Goal: Task Accomplishment & Management: Use online tool/utility

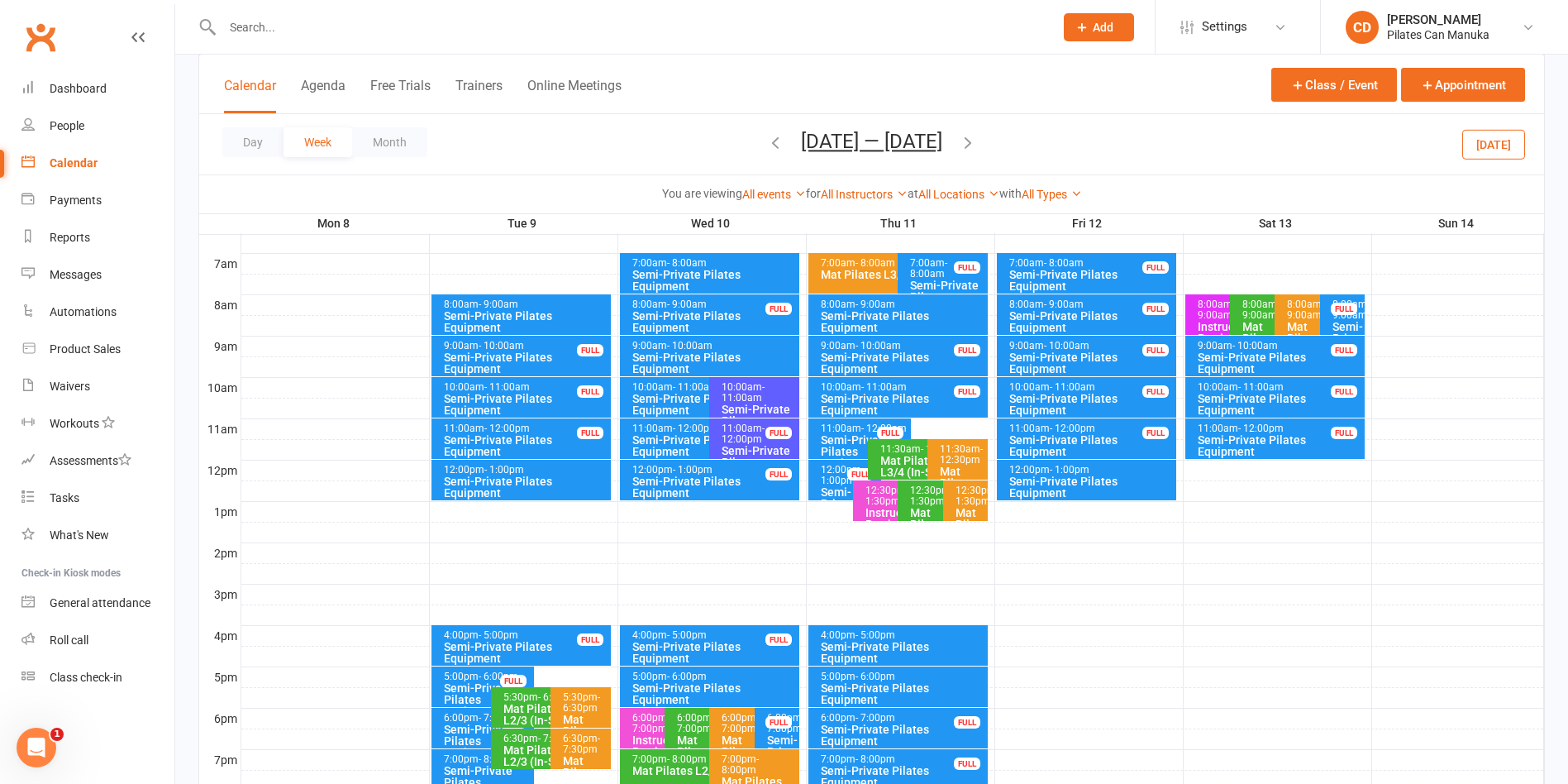
click at [509, 300] on span "- 9:00am" at bounding box center [498, 304] width 40 height 12
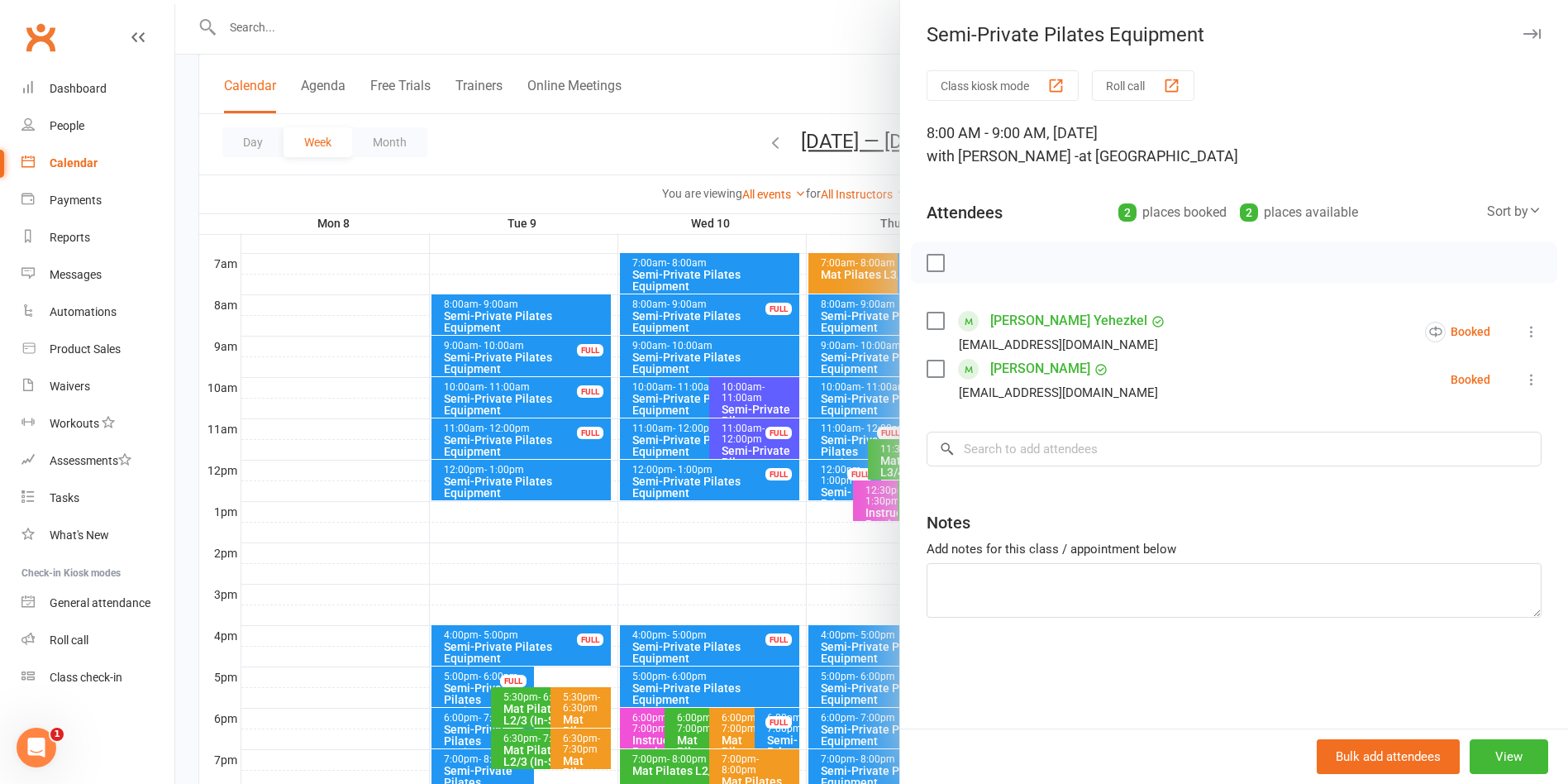
click at [722, 54] on div at bounding box center [871, 392] width 1393 height 784
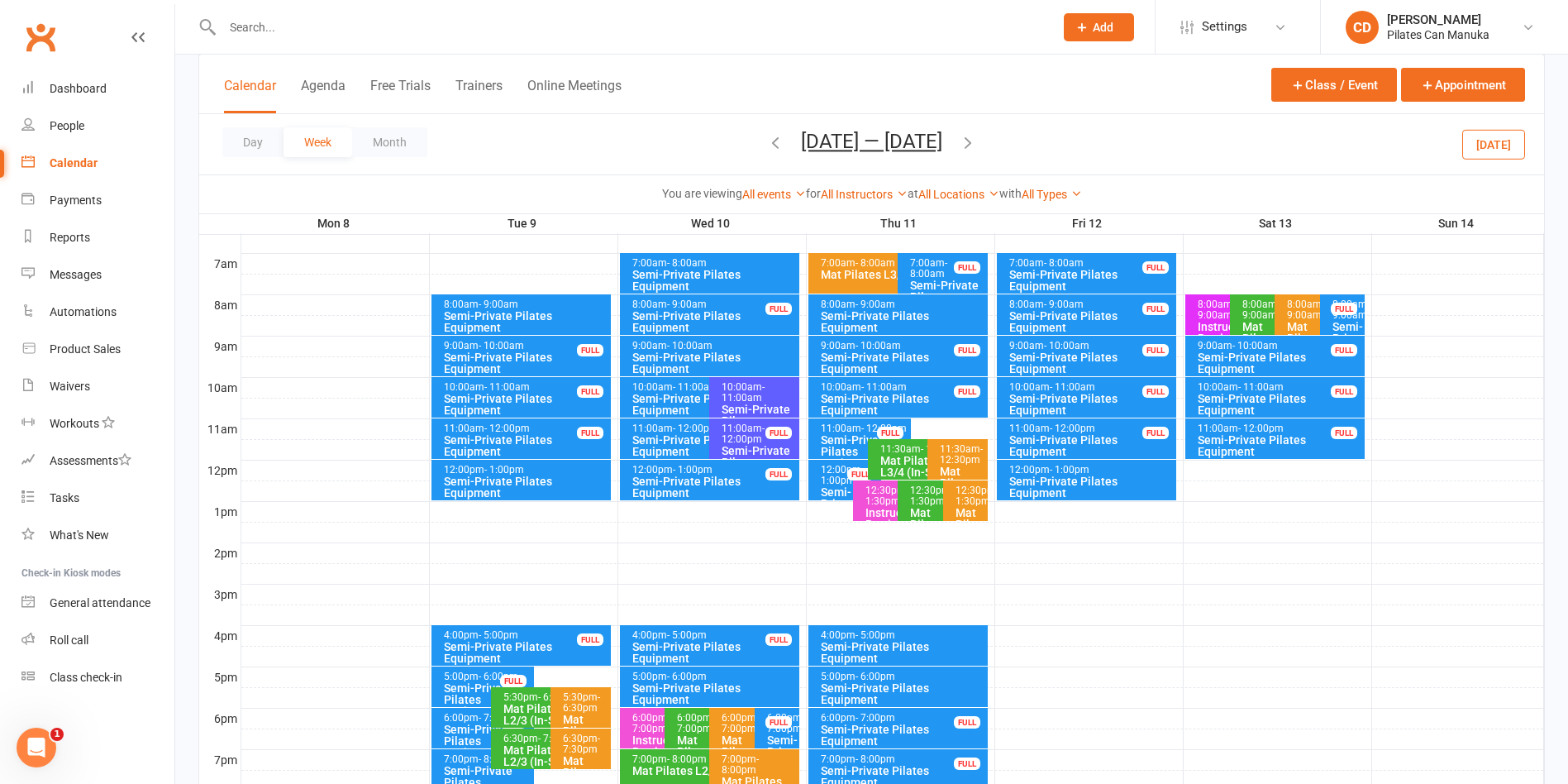
click at [361, 19] on input "text" at bounding box center [630, 27] width 825 height 23
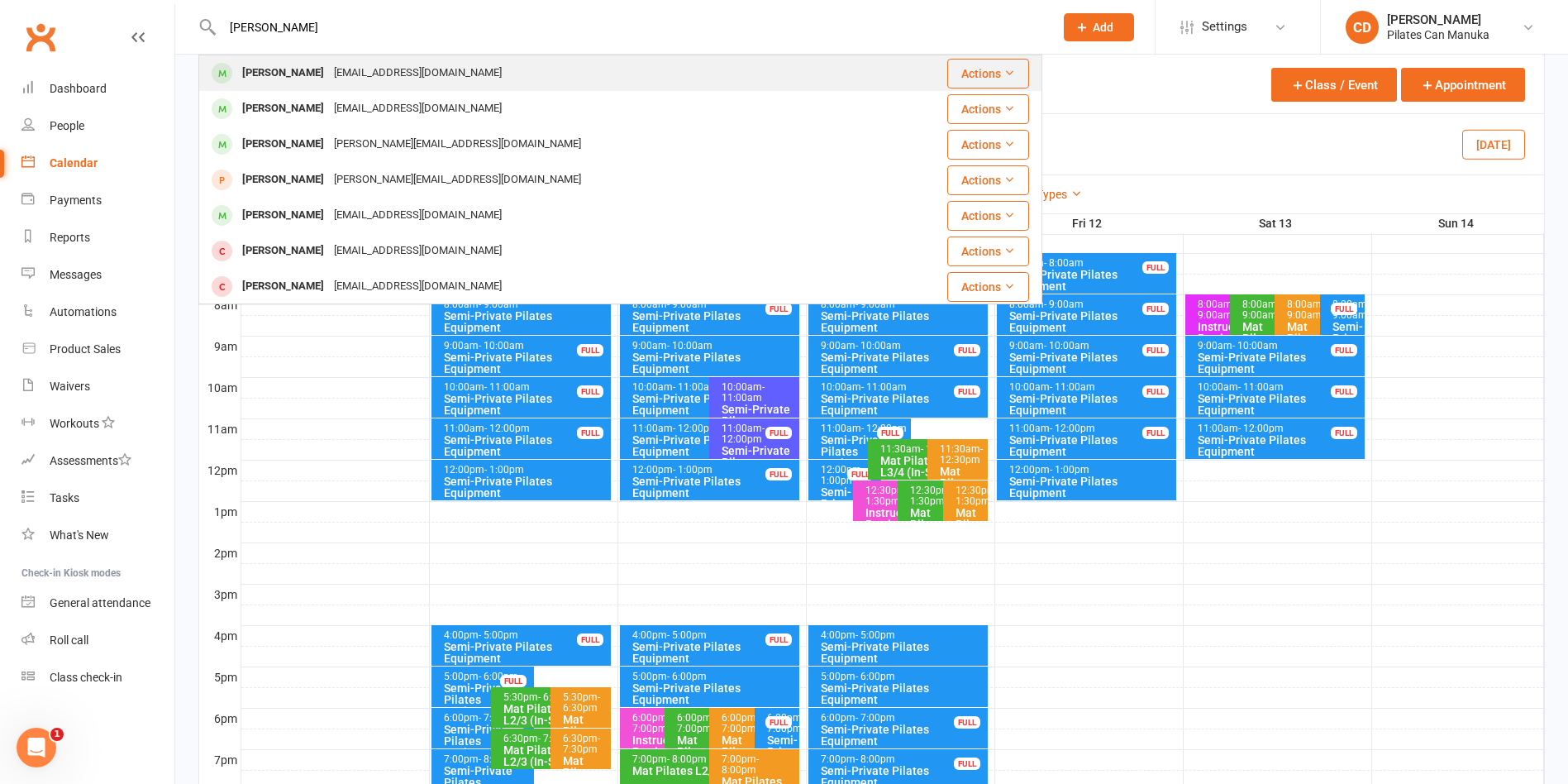
type input "Kerry Whita"
click at [332, 61] on div "[EMAIL_ADDRESS][DOMAIN_NAME]" at bounding box center [418, 73] width 178 height 24
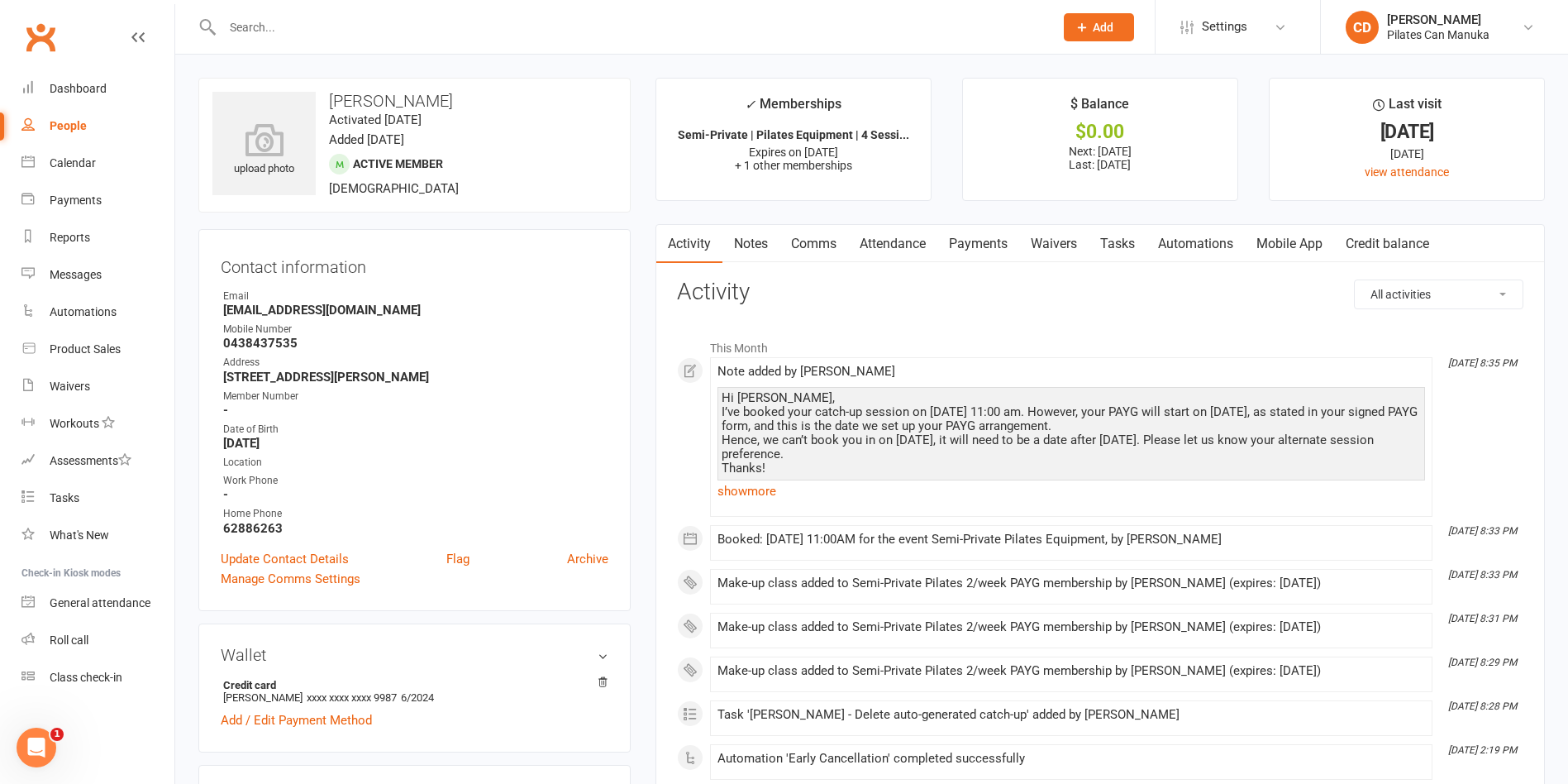
click at [877, 241] on link "Attendance" at bounding box center [892, 244] width 90 height 38
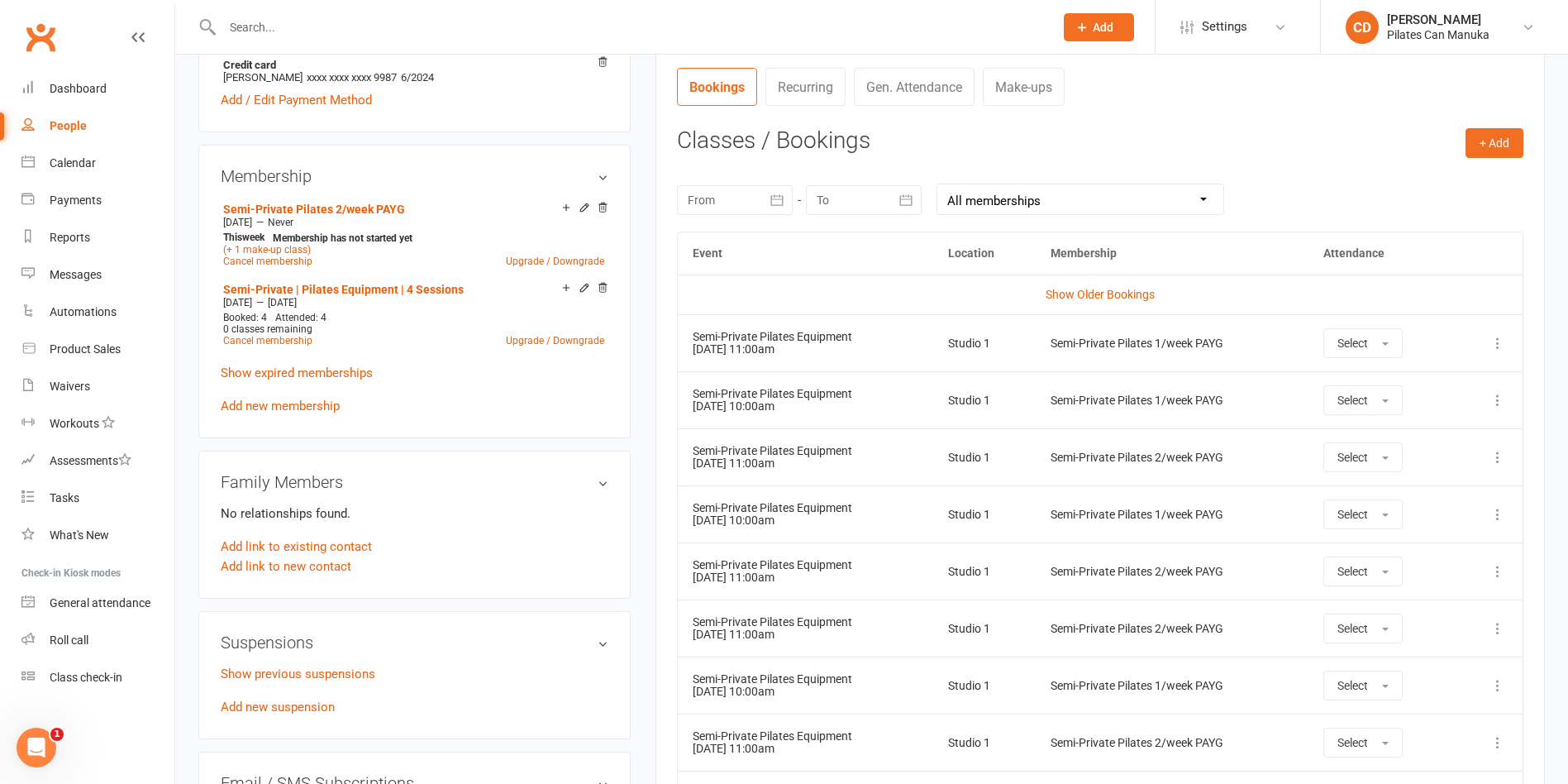
scroll to position [744, 0]
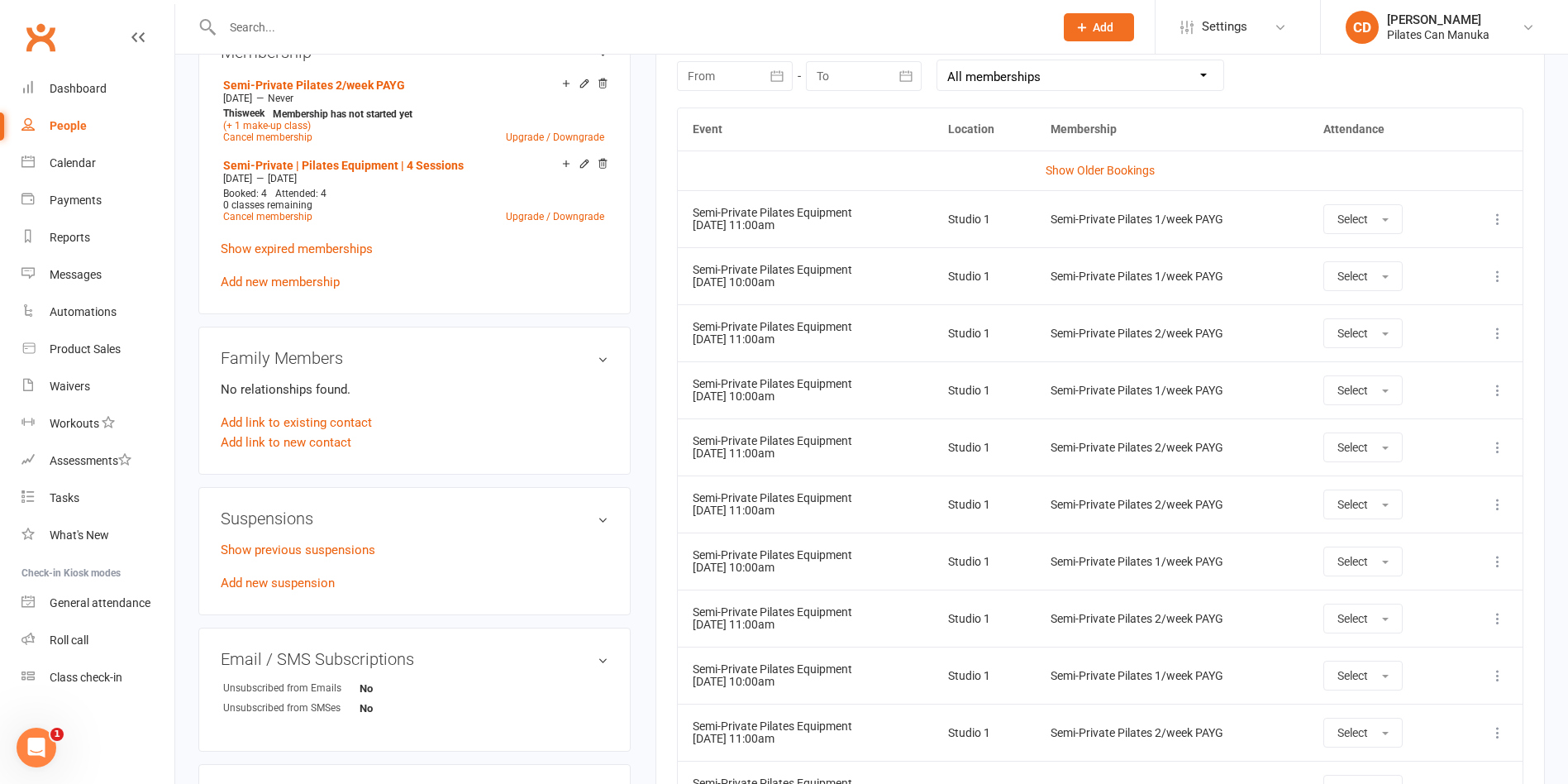
click at [856, 520] on td "Semi-Private Pilates Equipment 09 Sep 2025 11:00am" at bounding box center [806, 504] width 256 height 57
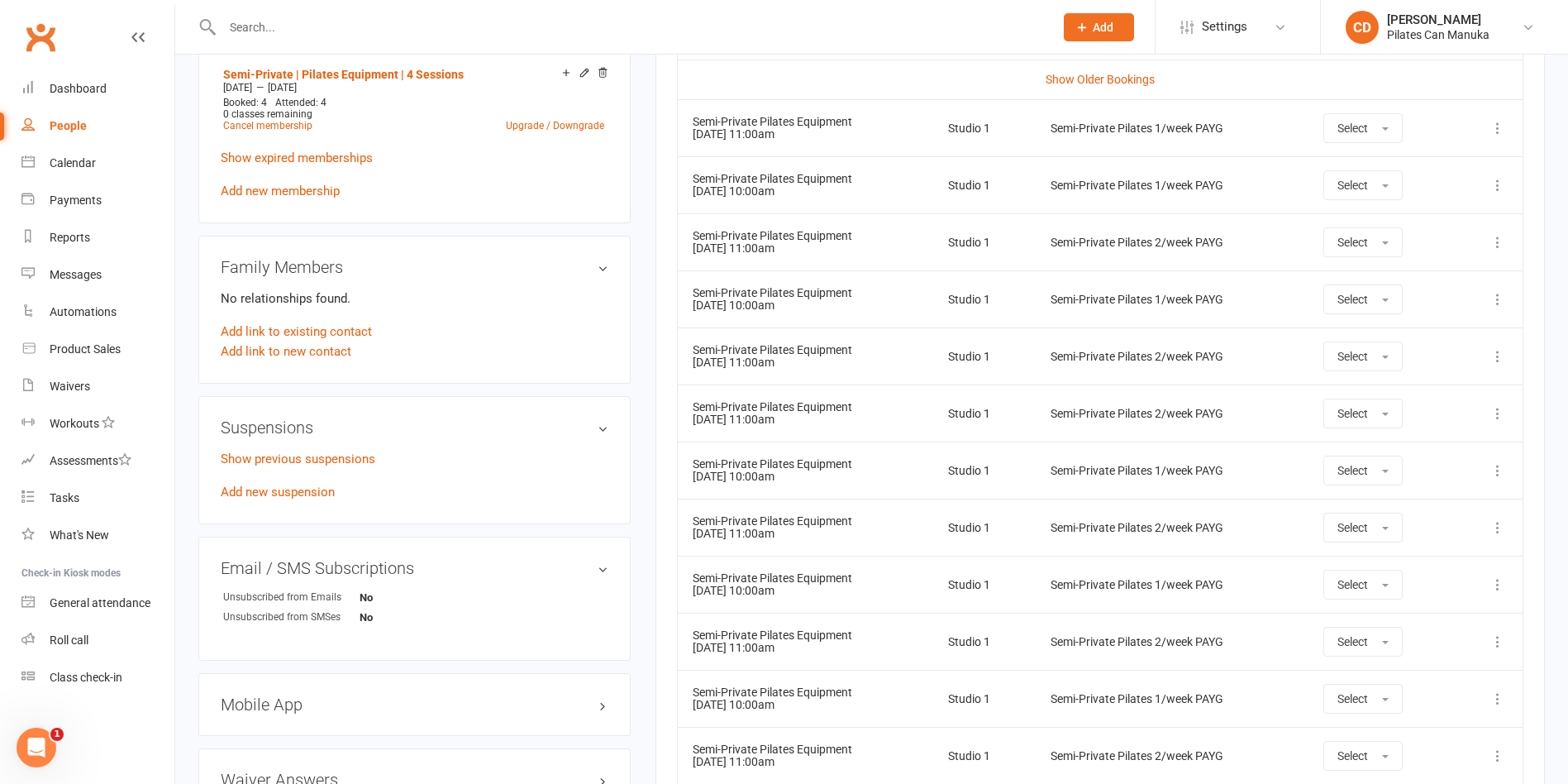
scroll to position [869, 0]
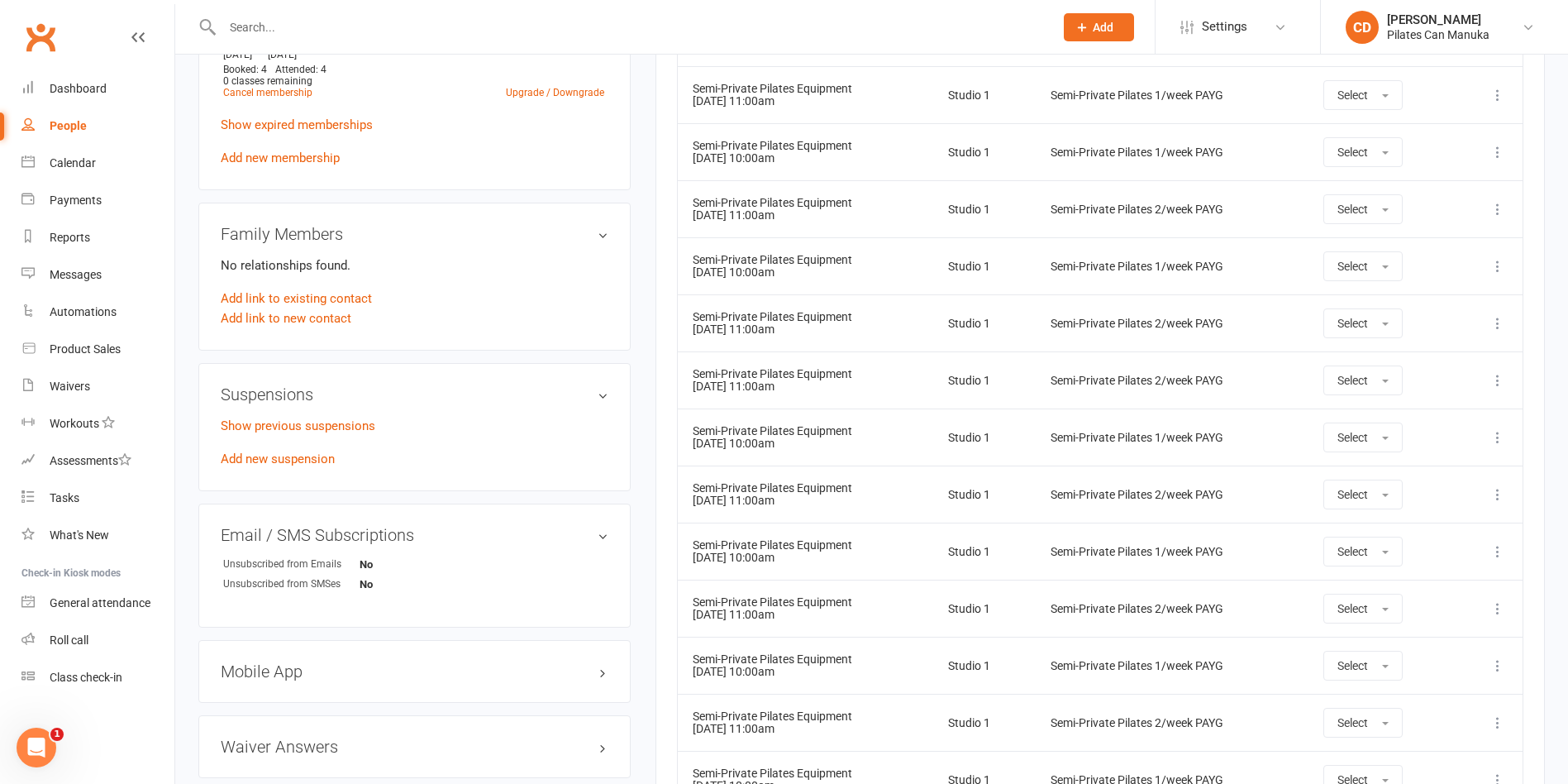
click at [855, 388] on td "Semi-Private Pilates Equipment 09 Sep 2025 11:00am" at bounding box center [806, 380] width 256 height 57
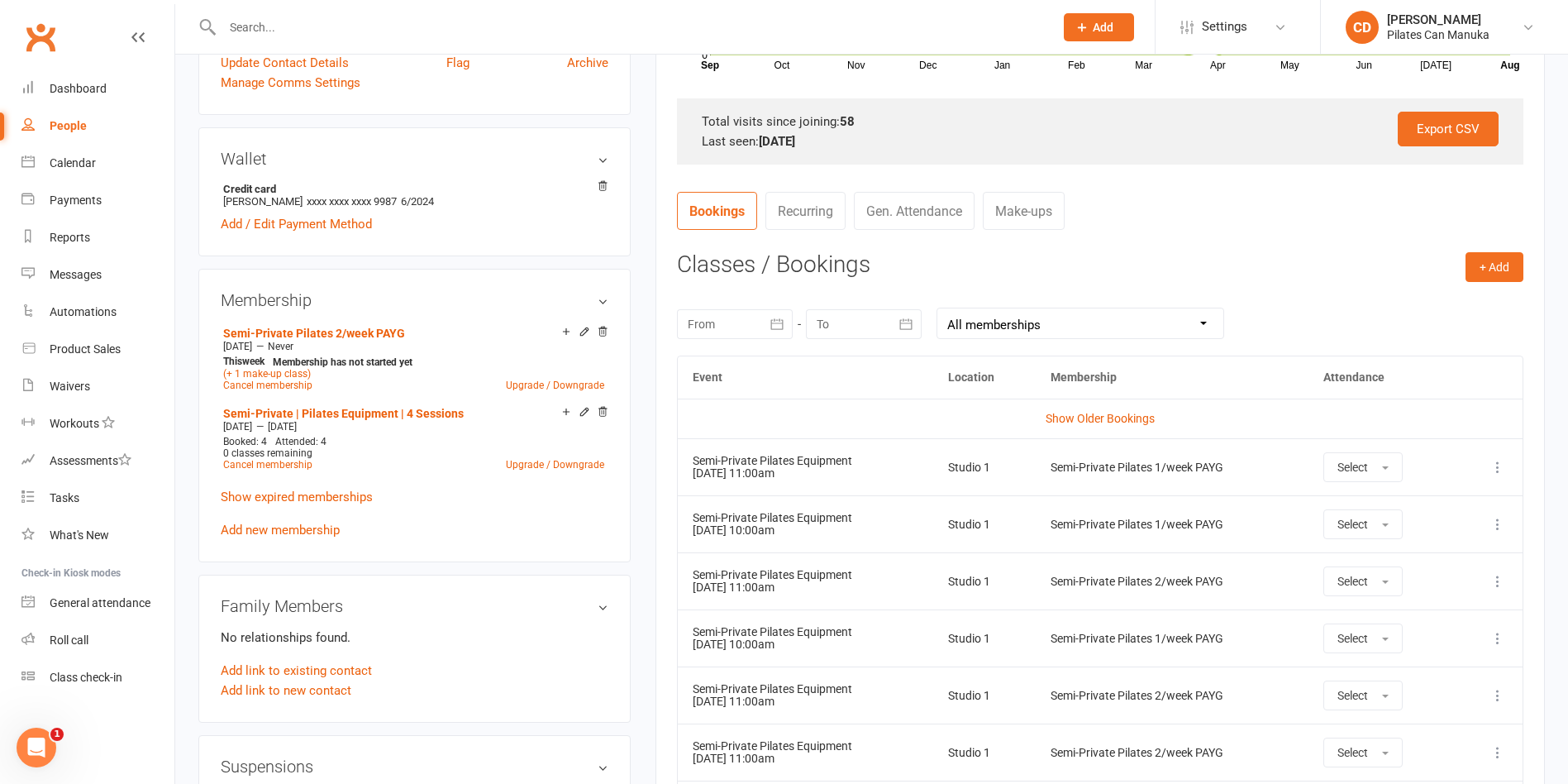
scroll to position [744, 0]
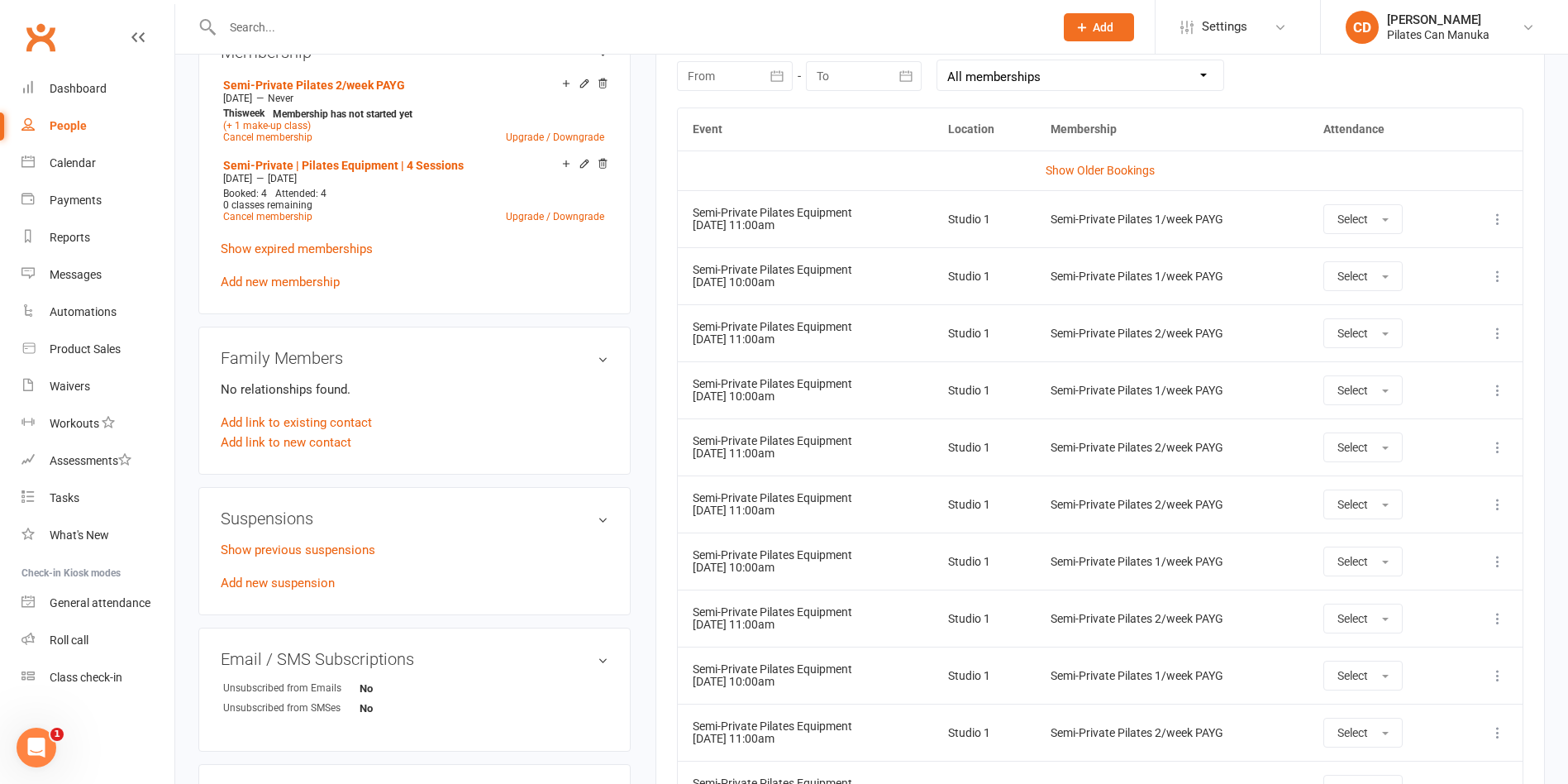
click at [953, 513] on td "Studio 1" at bounding box center [984, 504] width 102 height 57
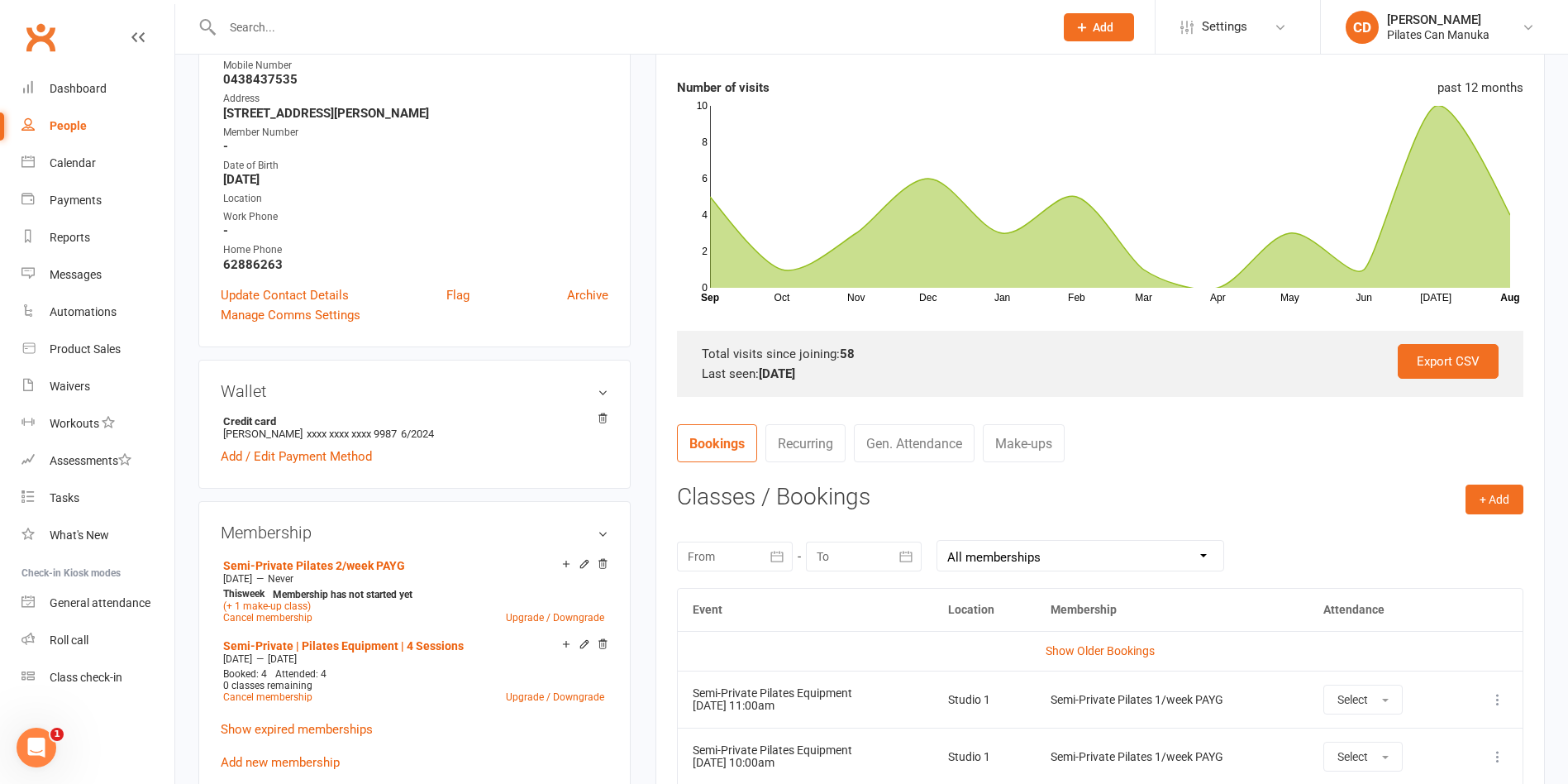
scroll to position [124, 0]
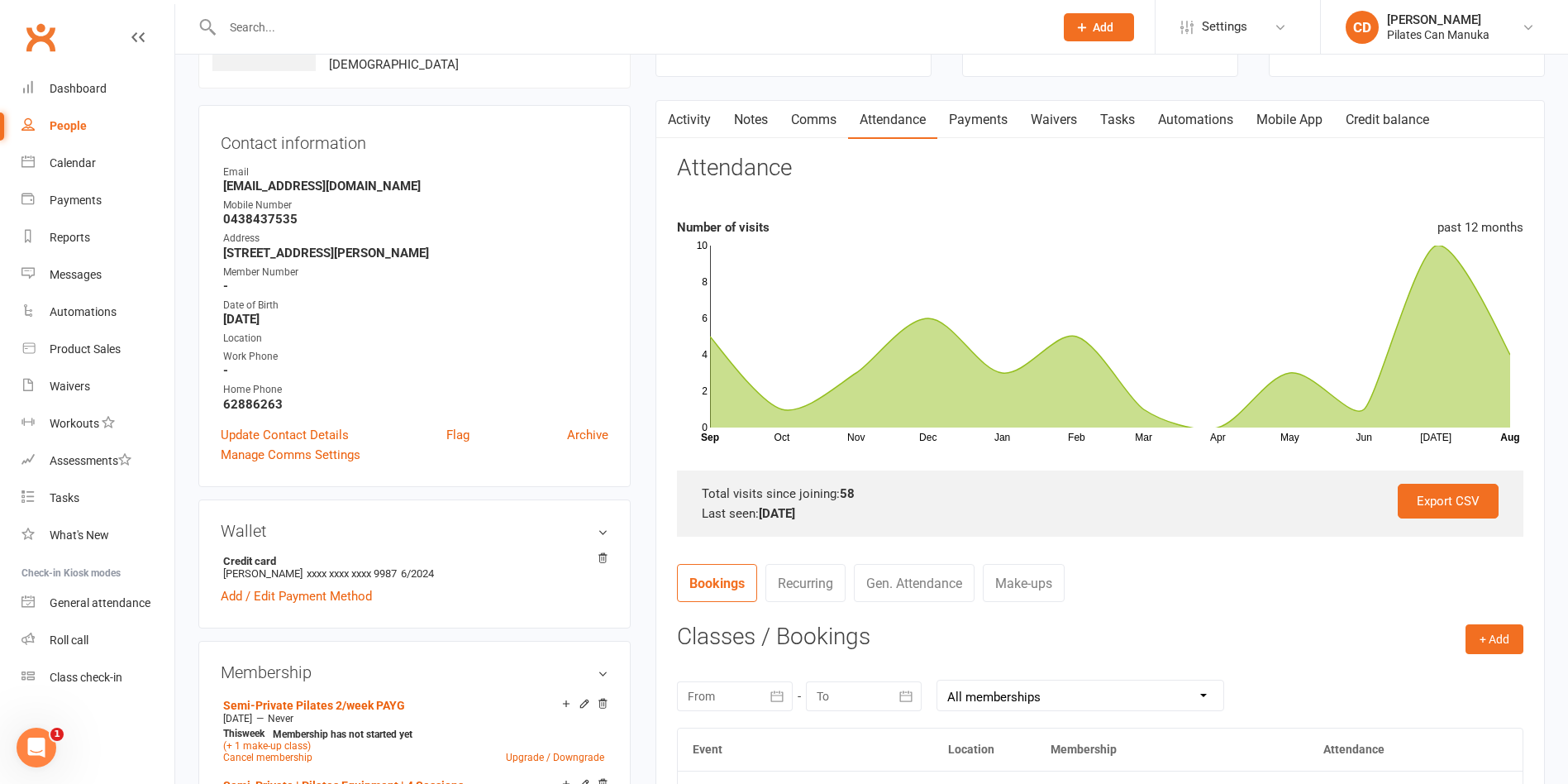
click at [703, 121] on link "Activity" at bounding box center [689, 119] width 66 height 38
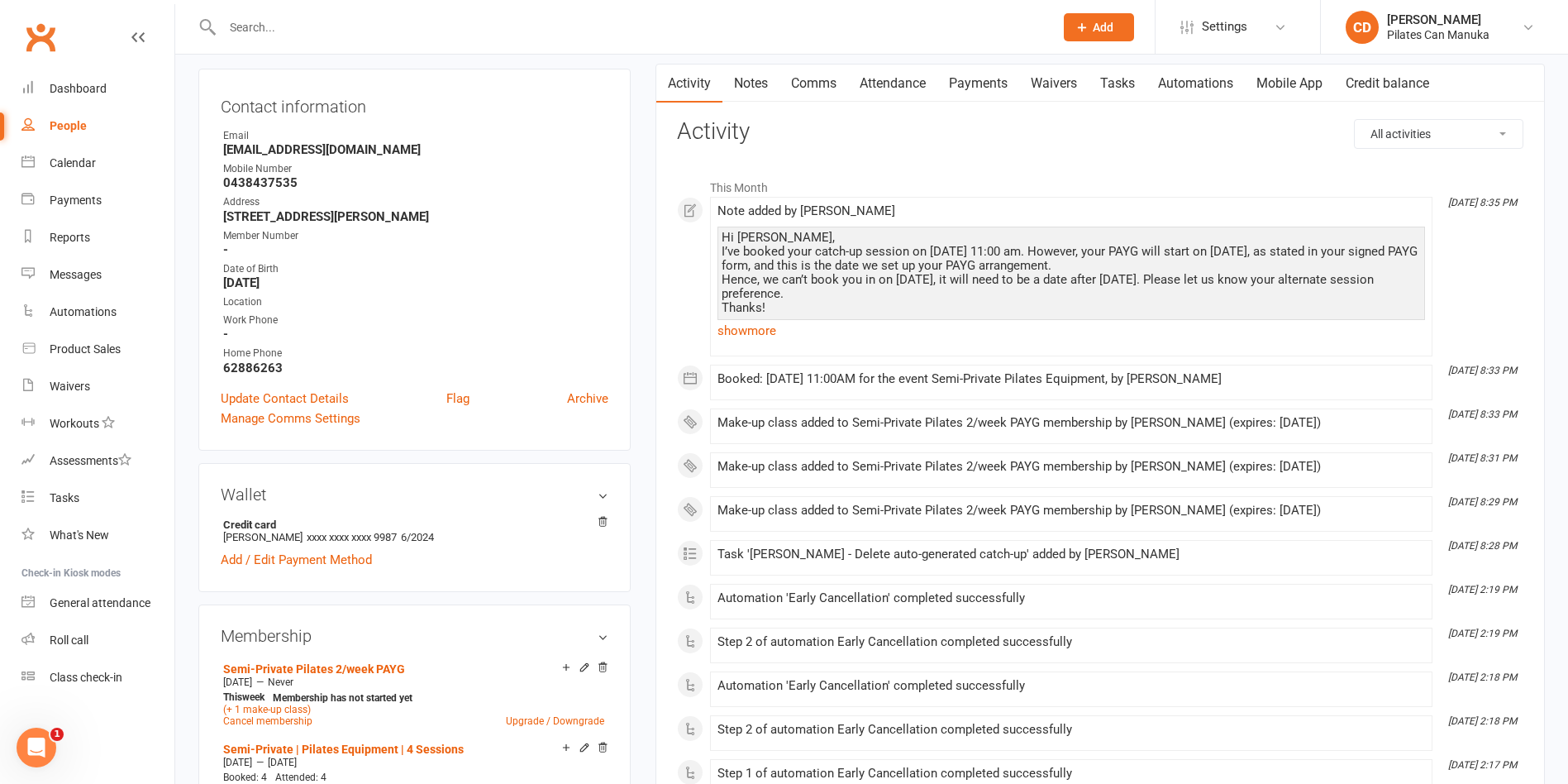
scroll to position [124, 0]
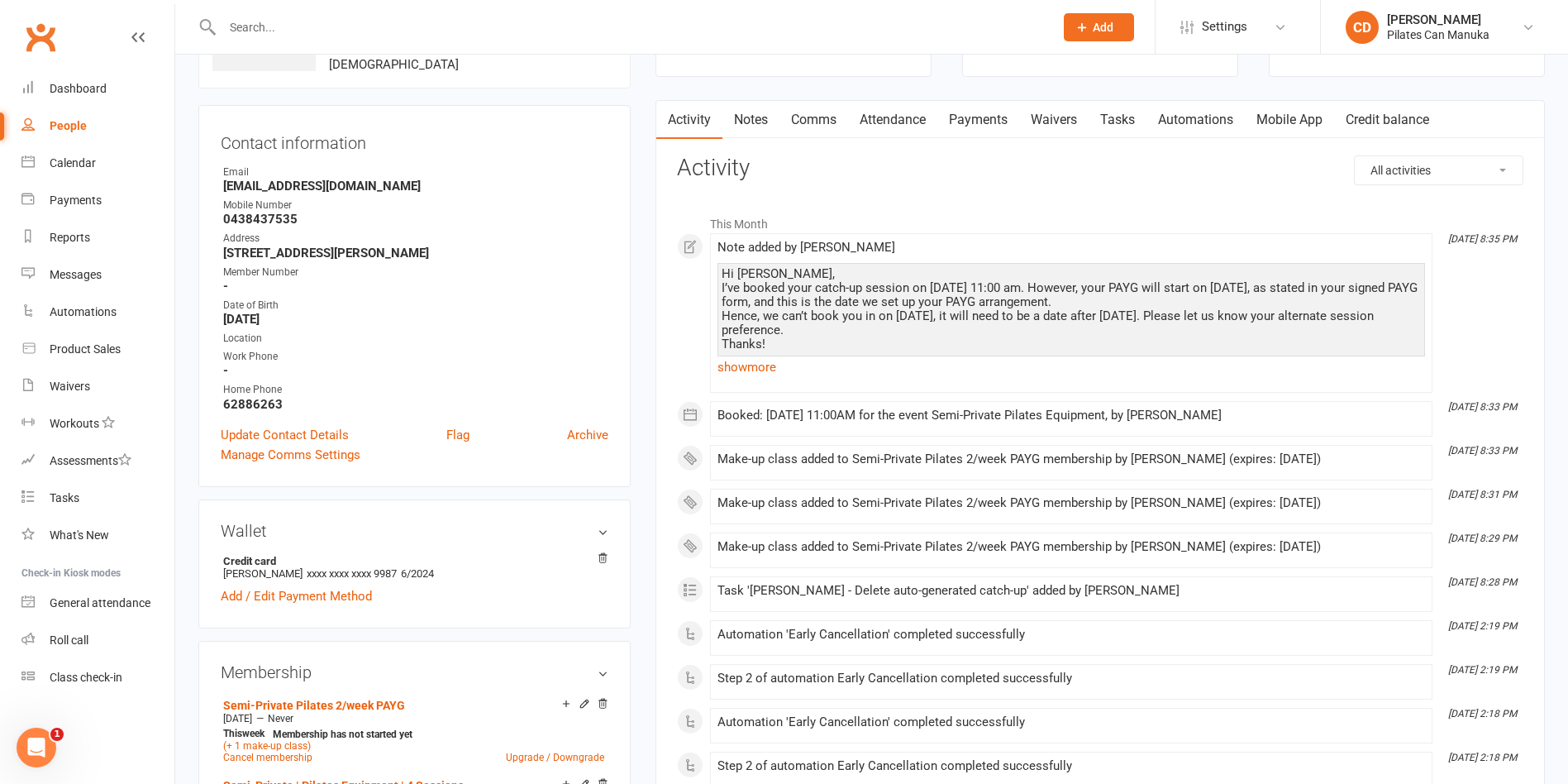
click at [880, 123] on link "Attendance" at bounding box center [892, 119] width 90 height 38
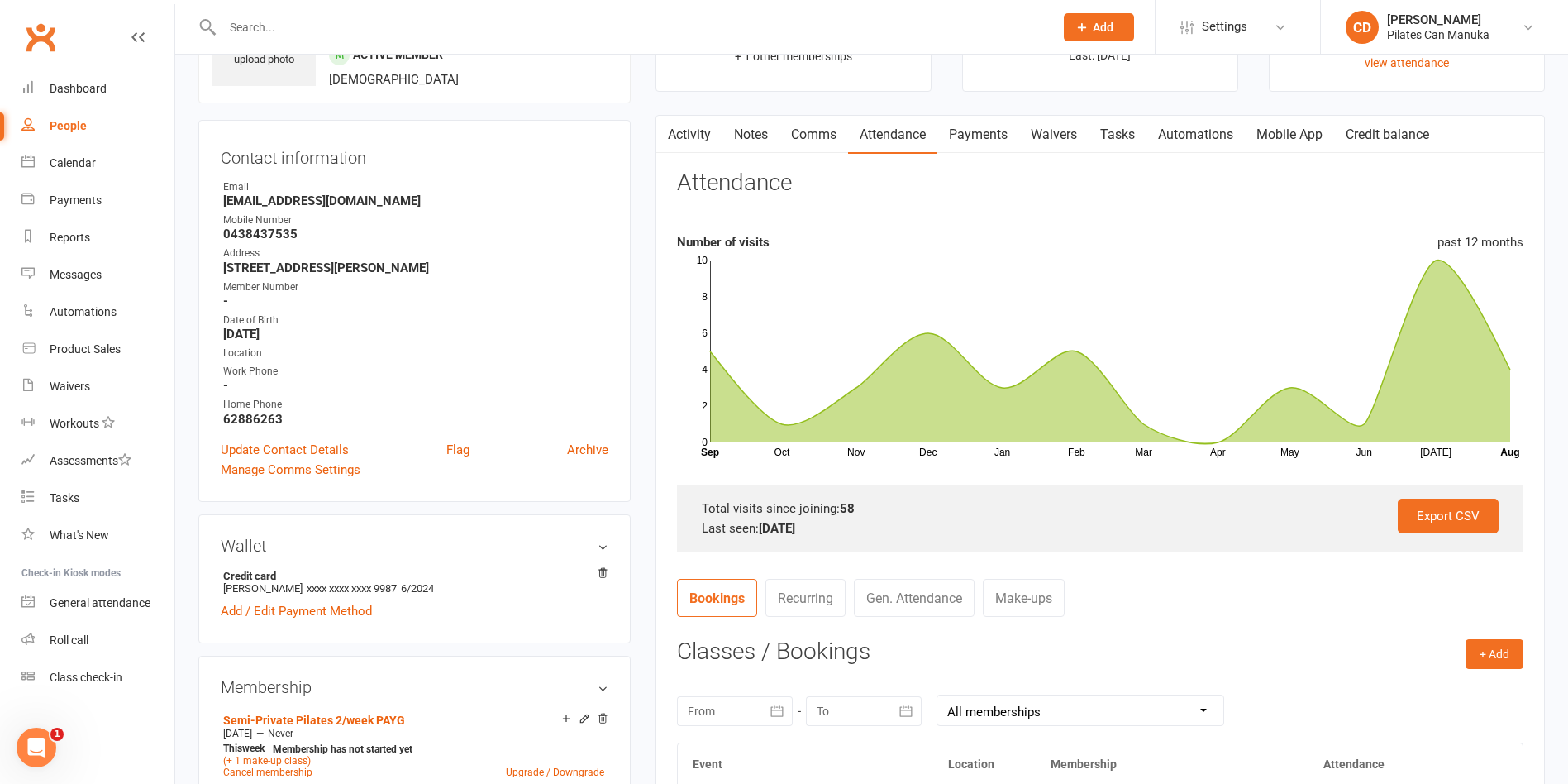
scroll to position [248, 0]
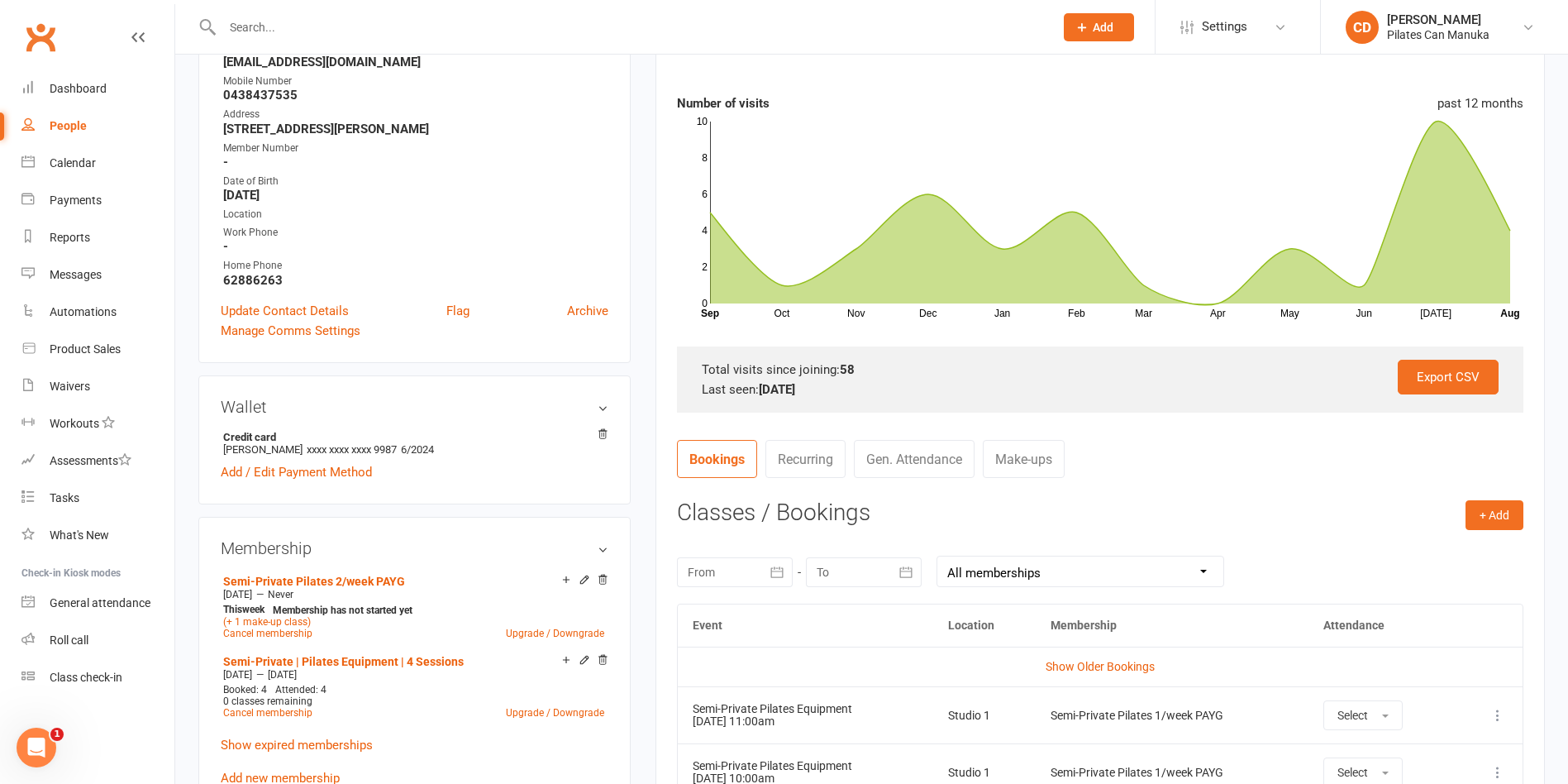
click at [1029, 461] on link "Make-ups" at bounding box center [1023, 459] width 82 height 38
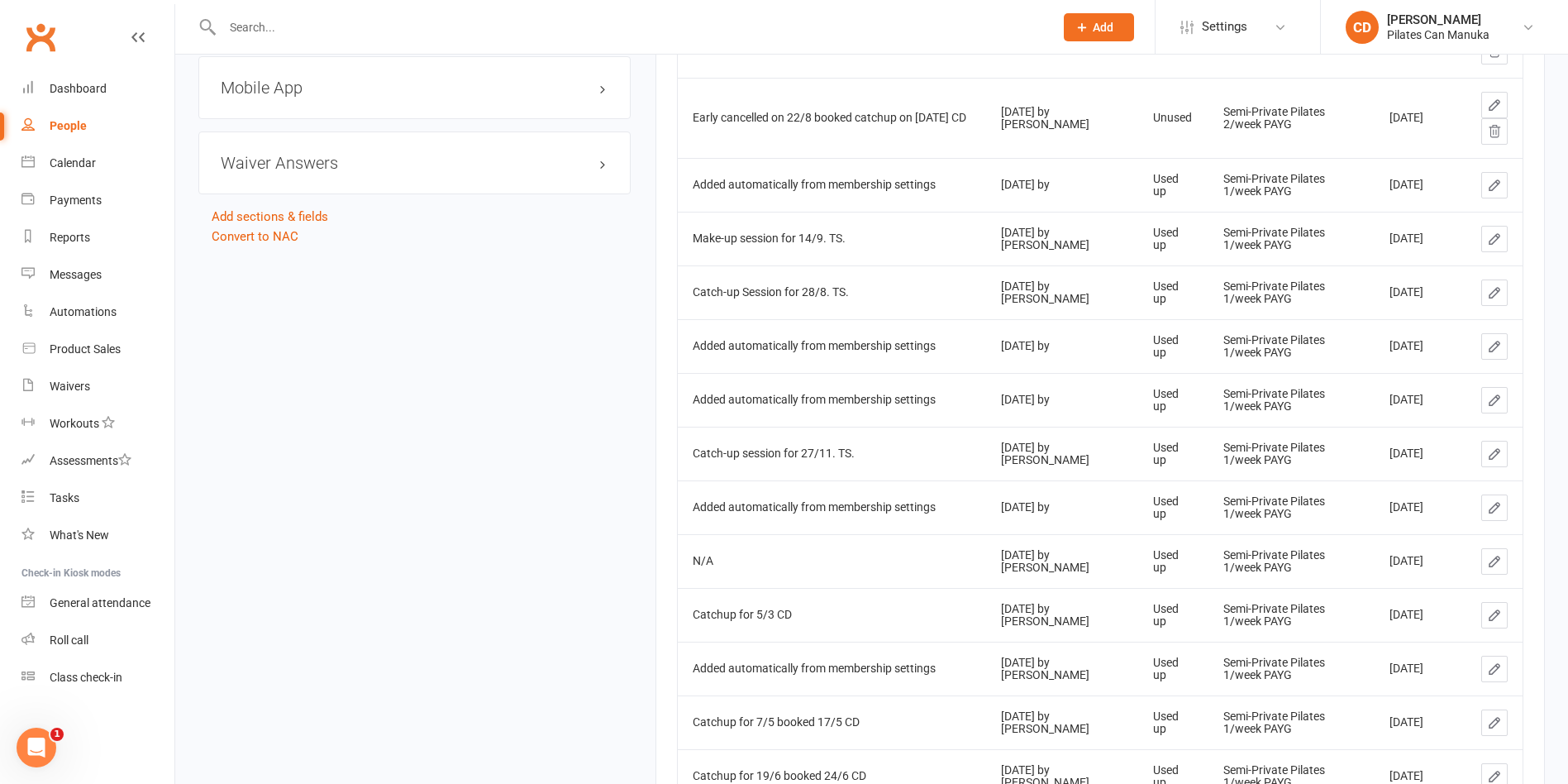
scroll to position [1329, 0]
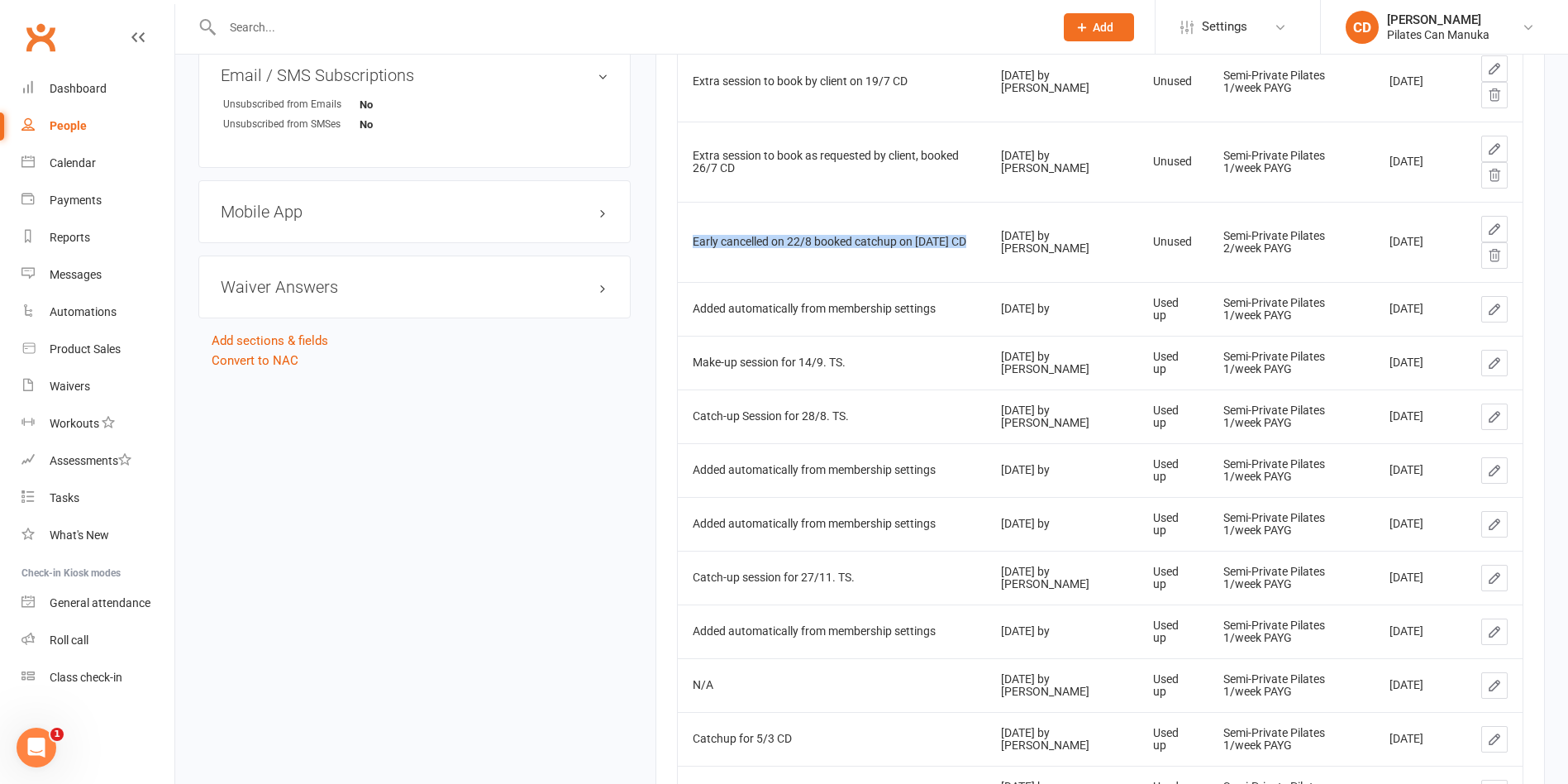
drag, startPoint x: 727, startPoint y: 256, endPoint x: 694, endPoint y: 235, distance: 39.1
click at [694, 235] on td "Early cancelled on 22/8 booked catchup on 9 Sept CD" at bounding box center [832, 242] width 308 height 80
copy div "Early cancelled on 22/8 booked catchup on 9 Sept CD"
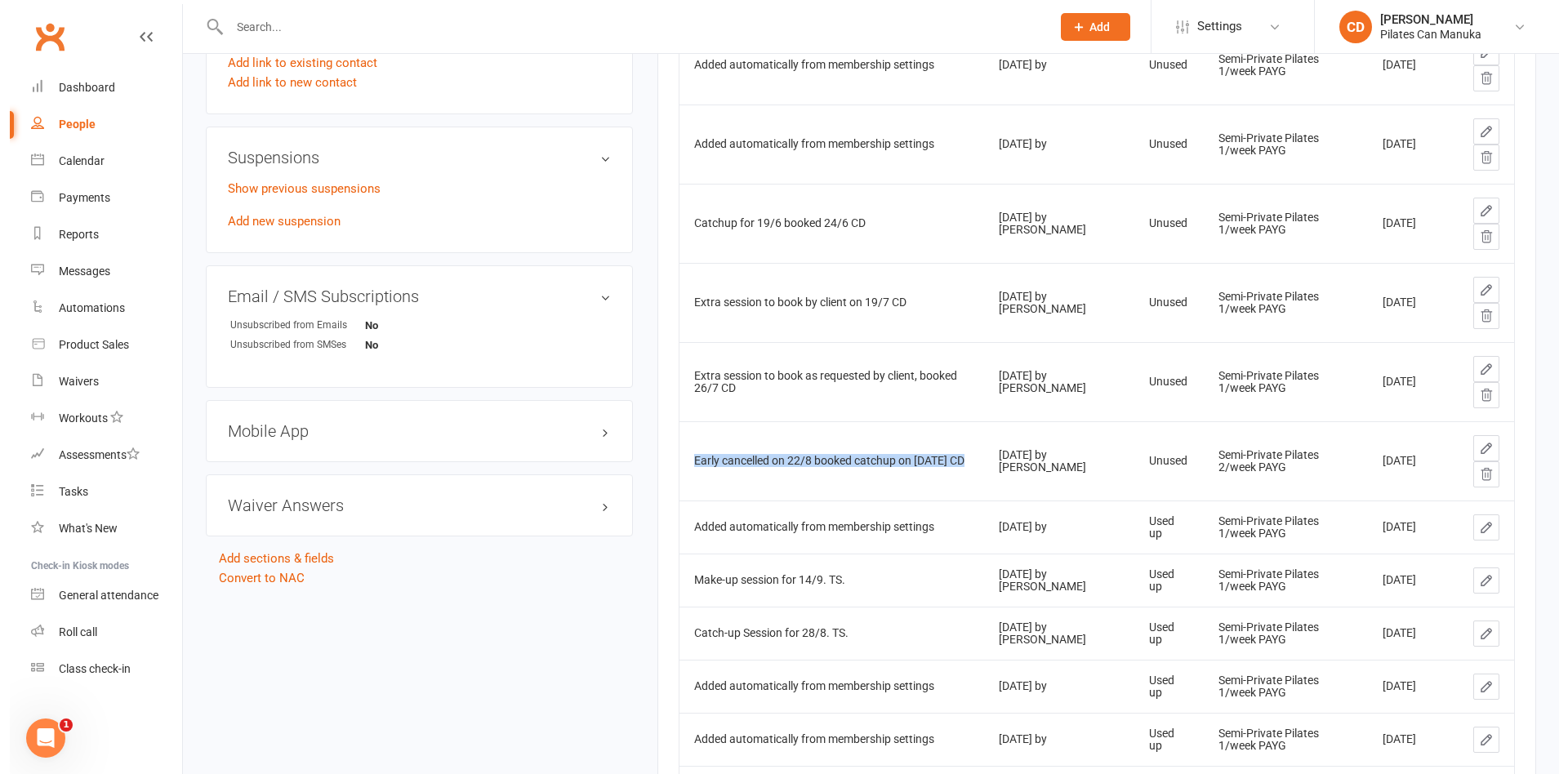
scroll to position [1067, 0]
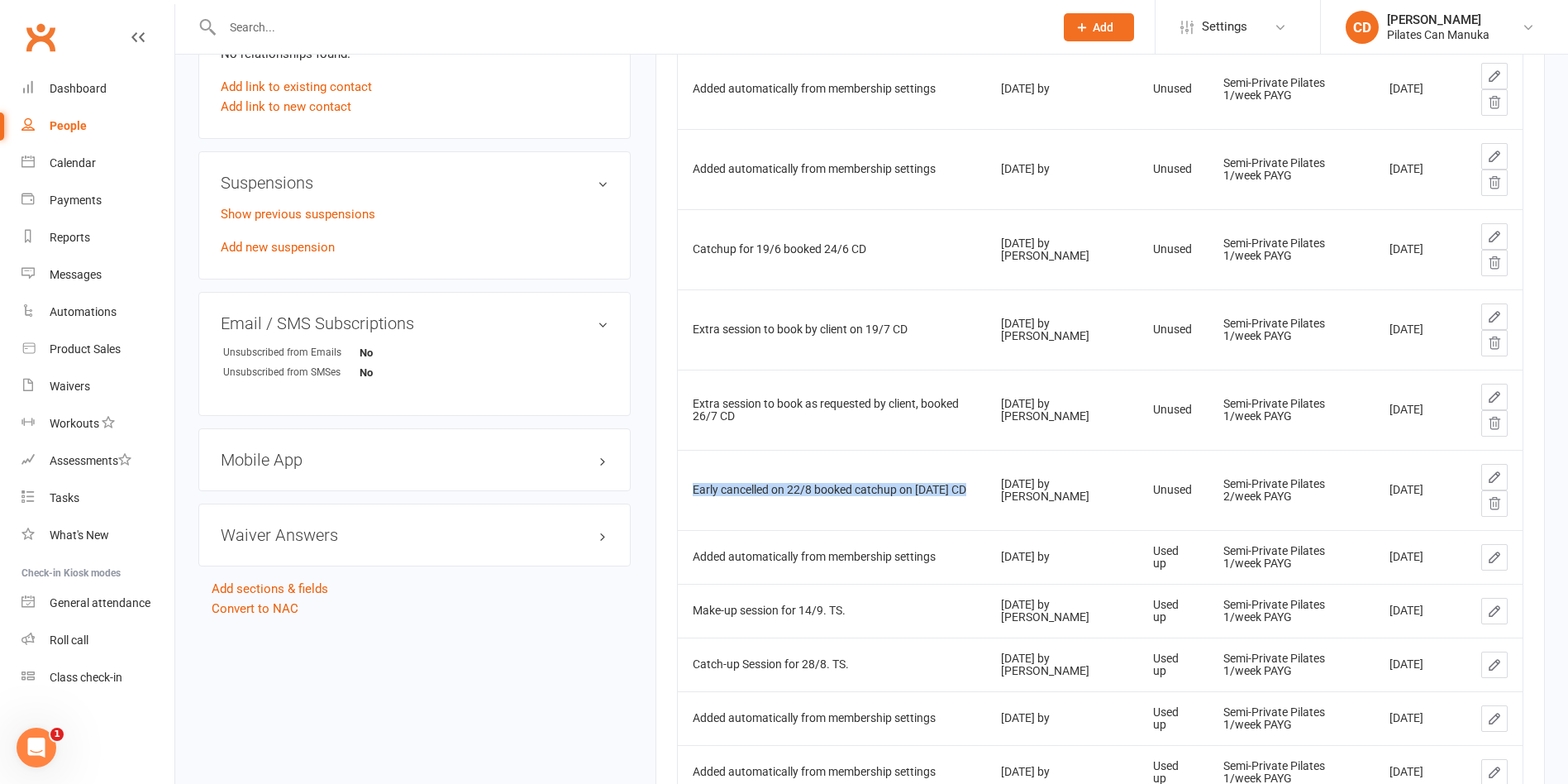
click at [1495, 480] on icon at bounding box center [1495, 477] width 15 height 15
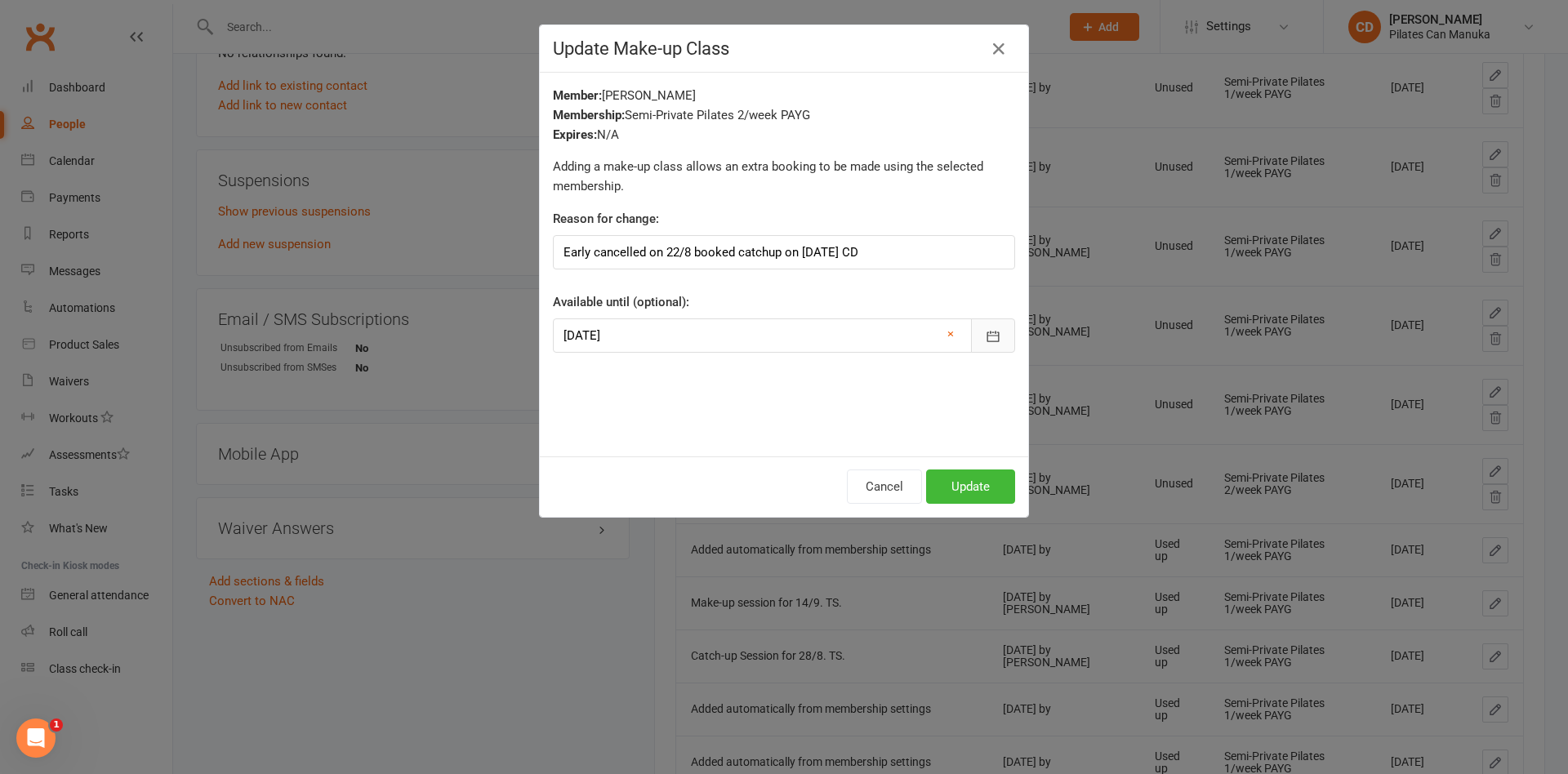
click at [996, 329] on button "button" at bounding box center [993, 335] width 44 height 35
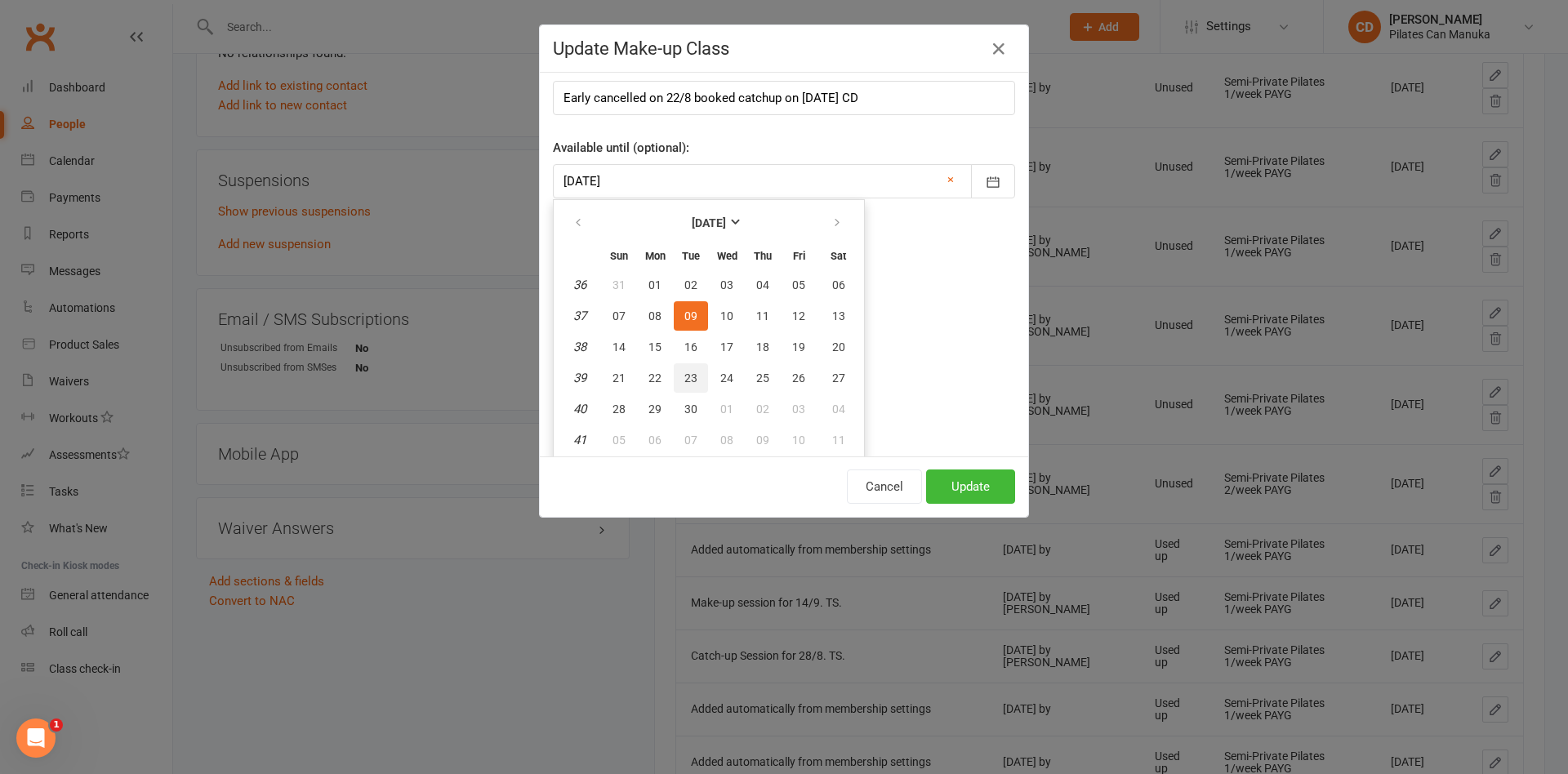
click at [693, 377] on button "23" at bounding box center [691, 378] width 35 height 29
type input "23 Sep 2025"
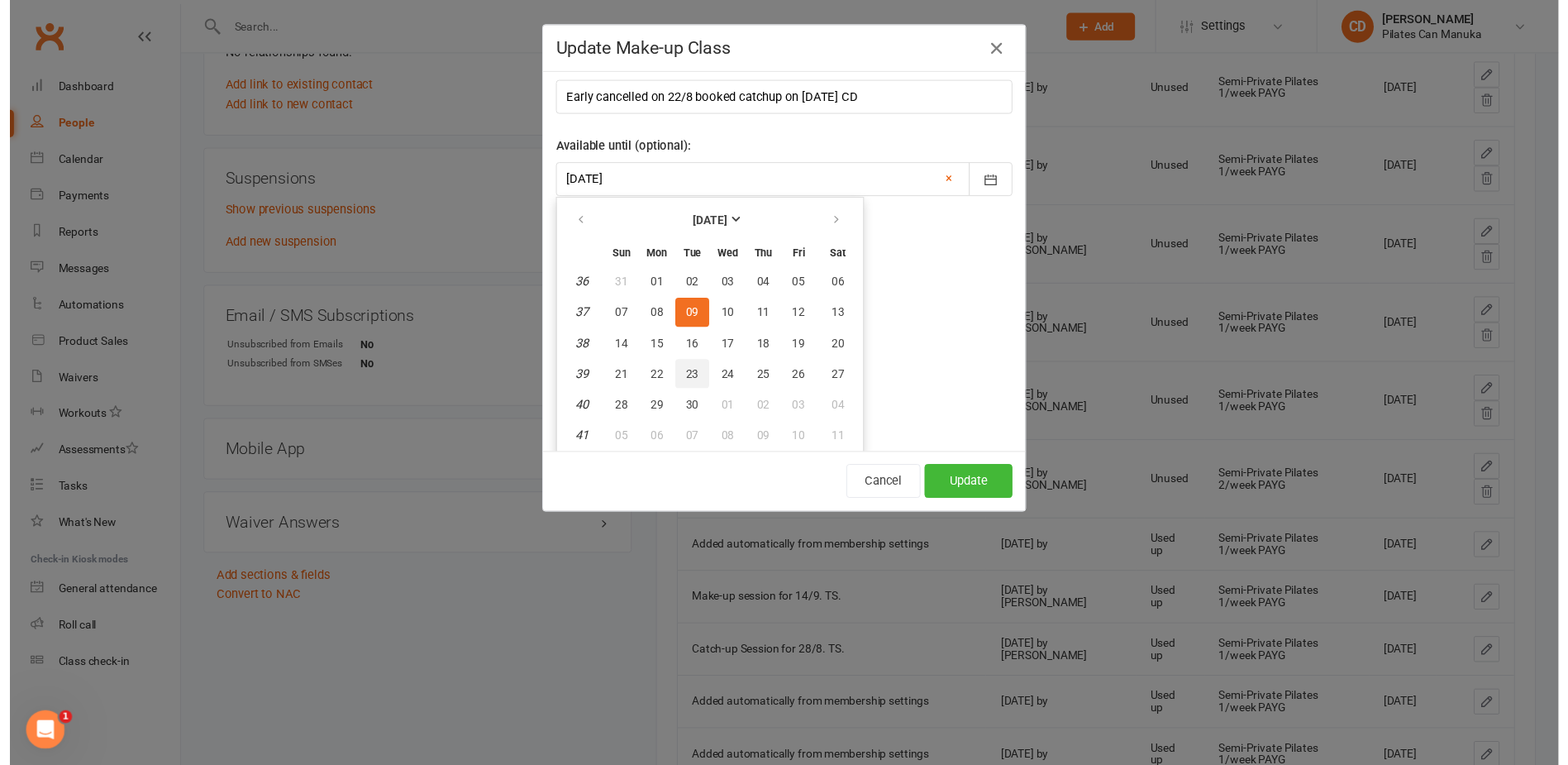
scroll to position [0, 0]
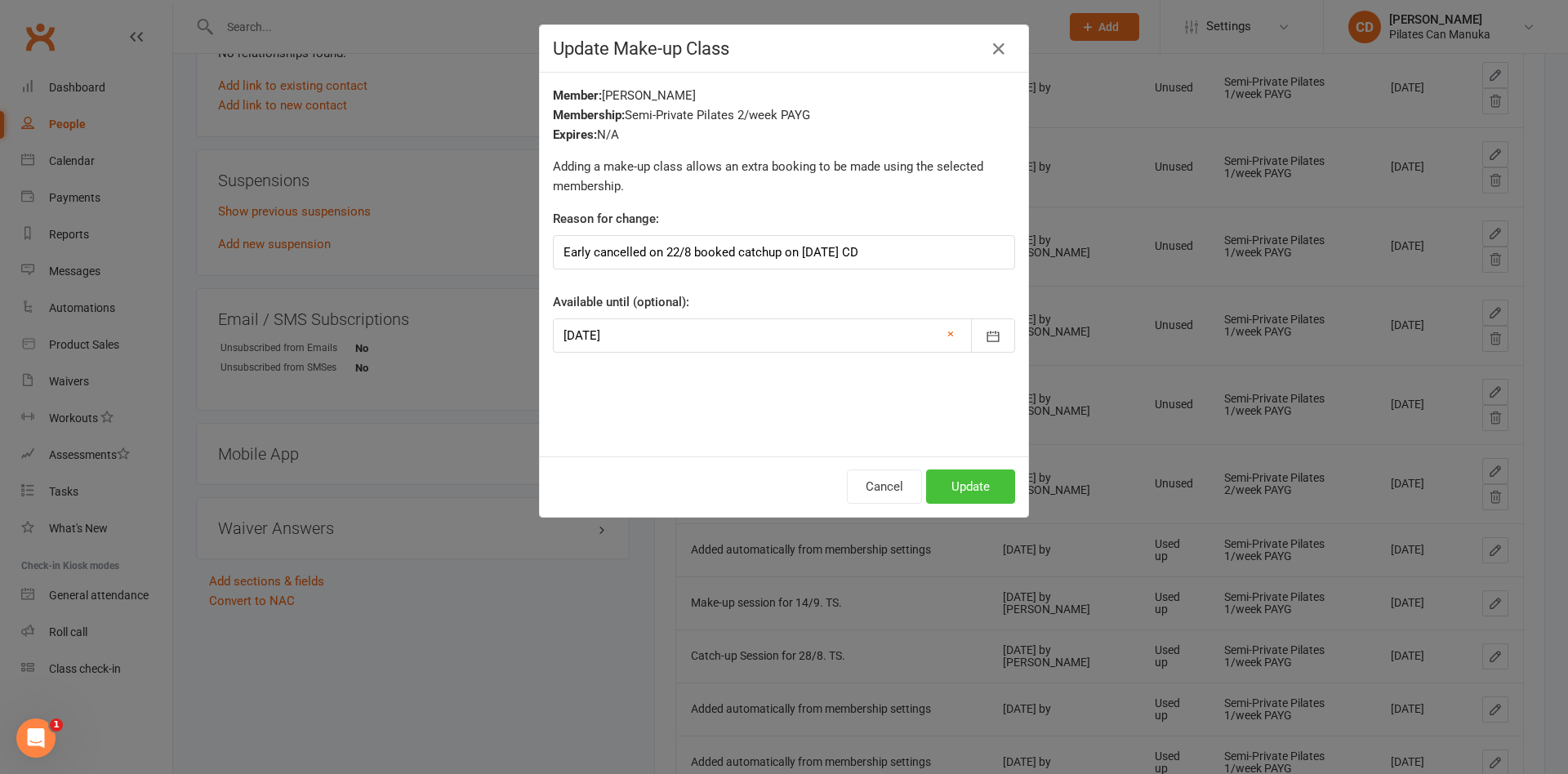
click at [965, 489] on button "Update" at bounding box center [971, 487] width 89 height 35
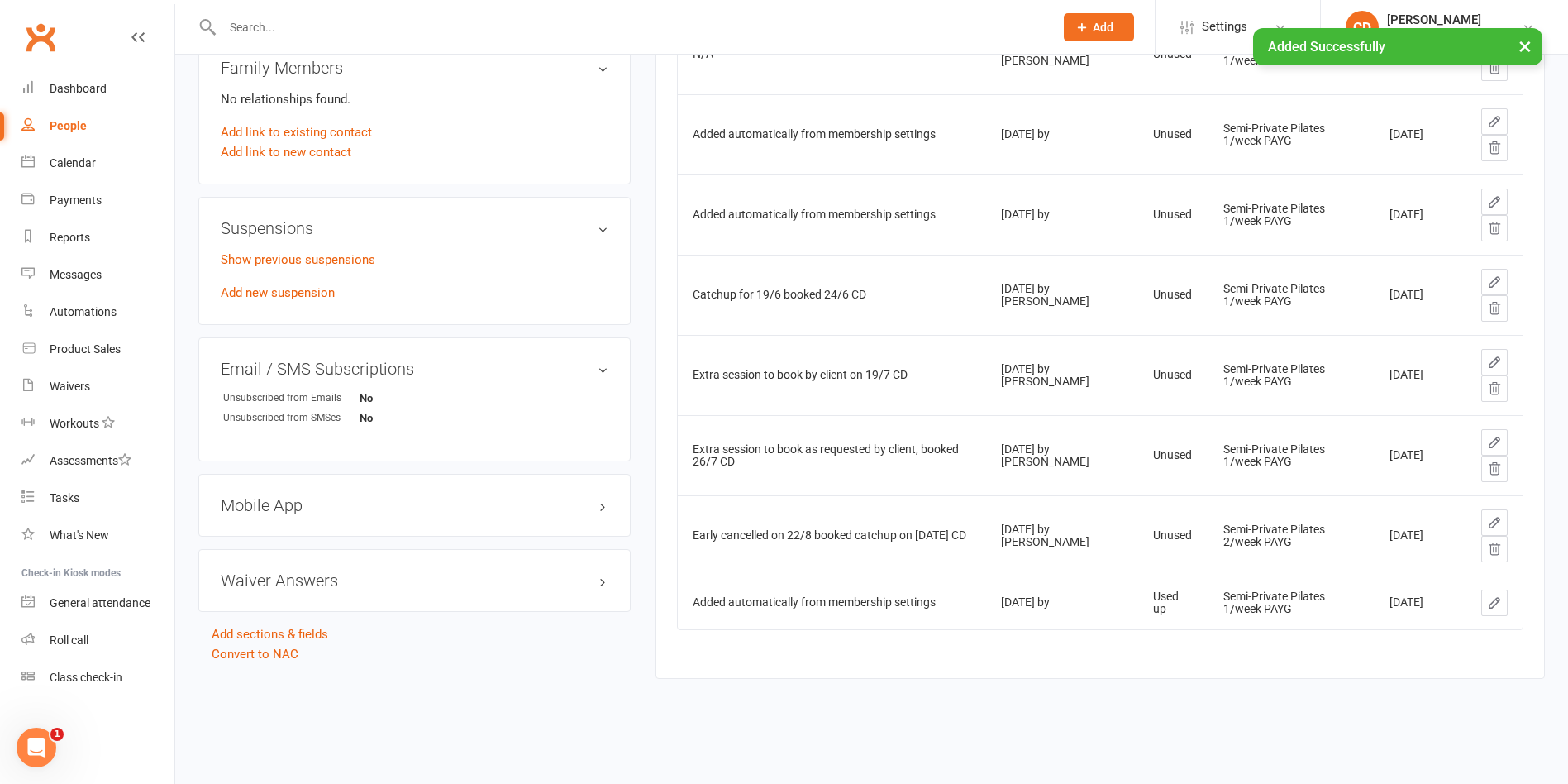
scroll to position [1080, 0]
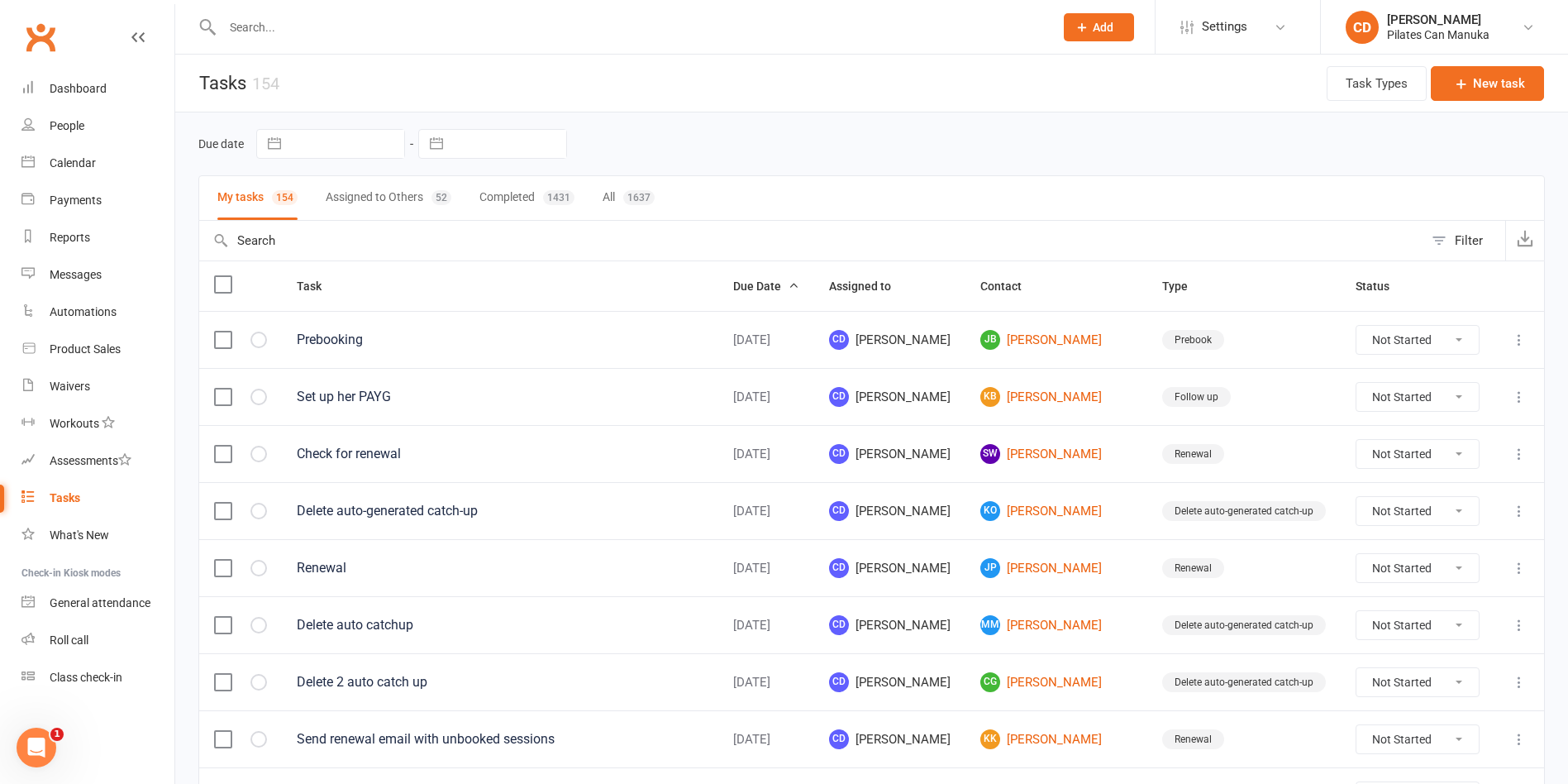
click at [338, 28] on input "text" at bounding box center [630, 27] width 825 height 23
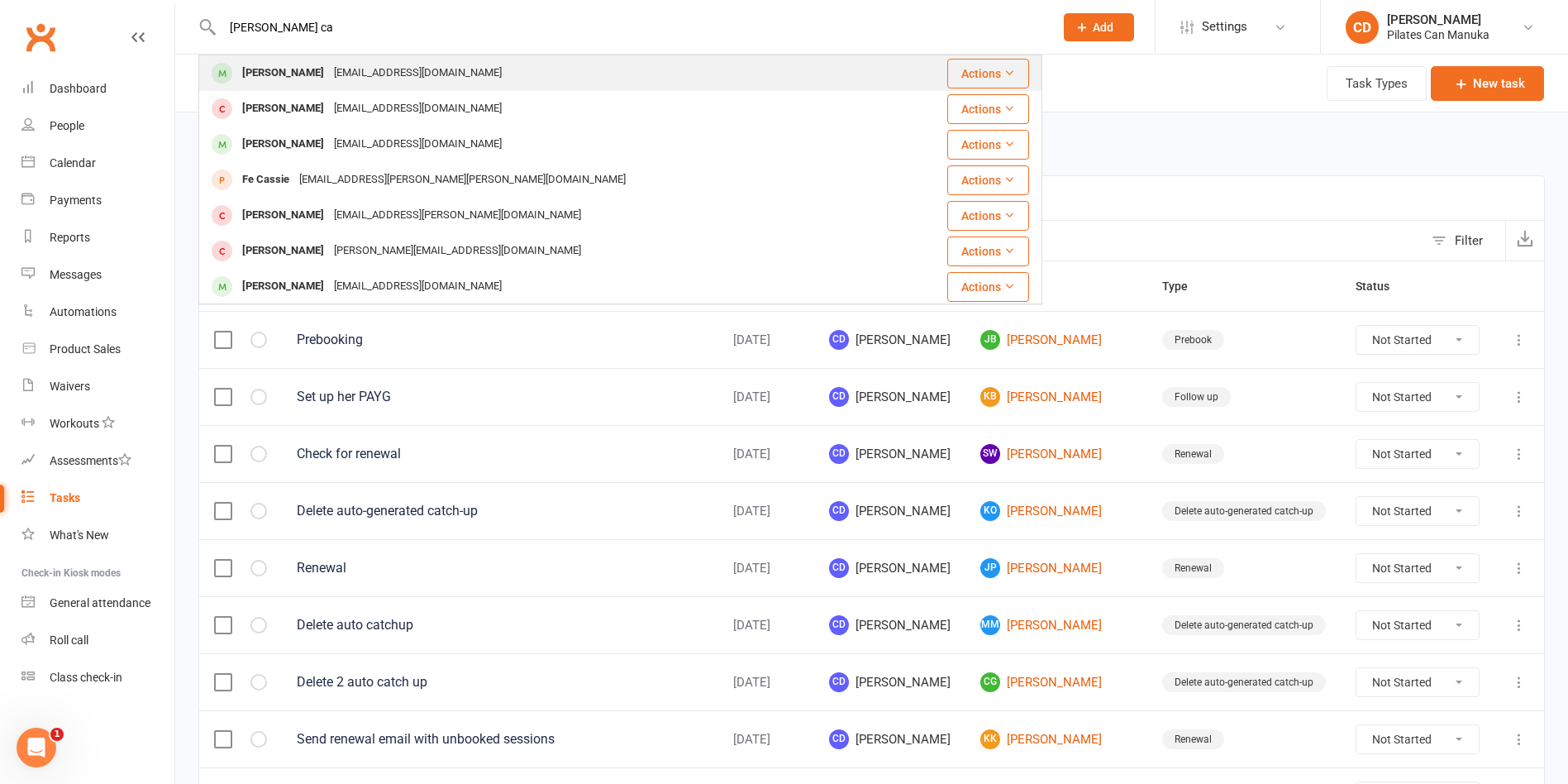
type input "kylie ca"
click at [330, 62] on div "kcarn@bigpond.net.au" at bounding box center [418, 73] width 178 height 24
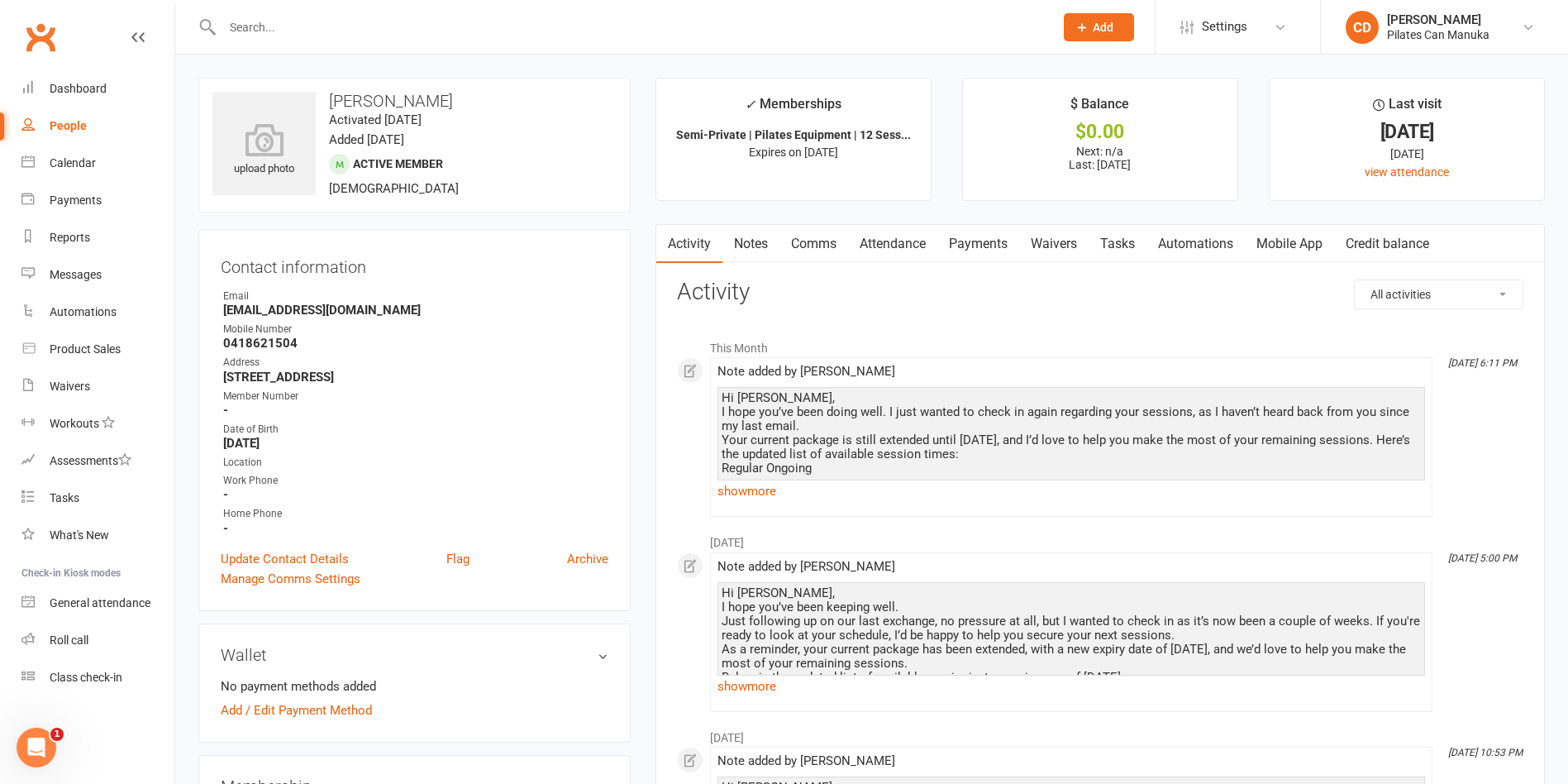
click at [885, 234] on link "Attendance" at bounding box center [892, 244] width 90 height 38
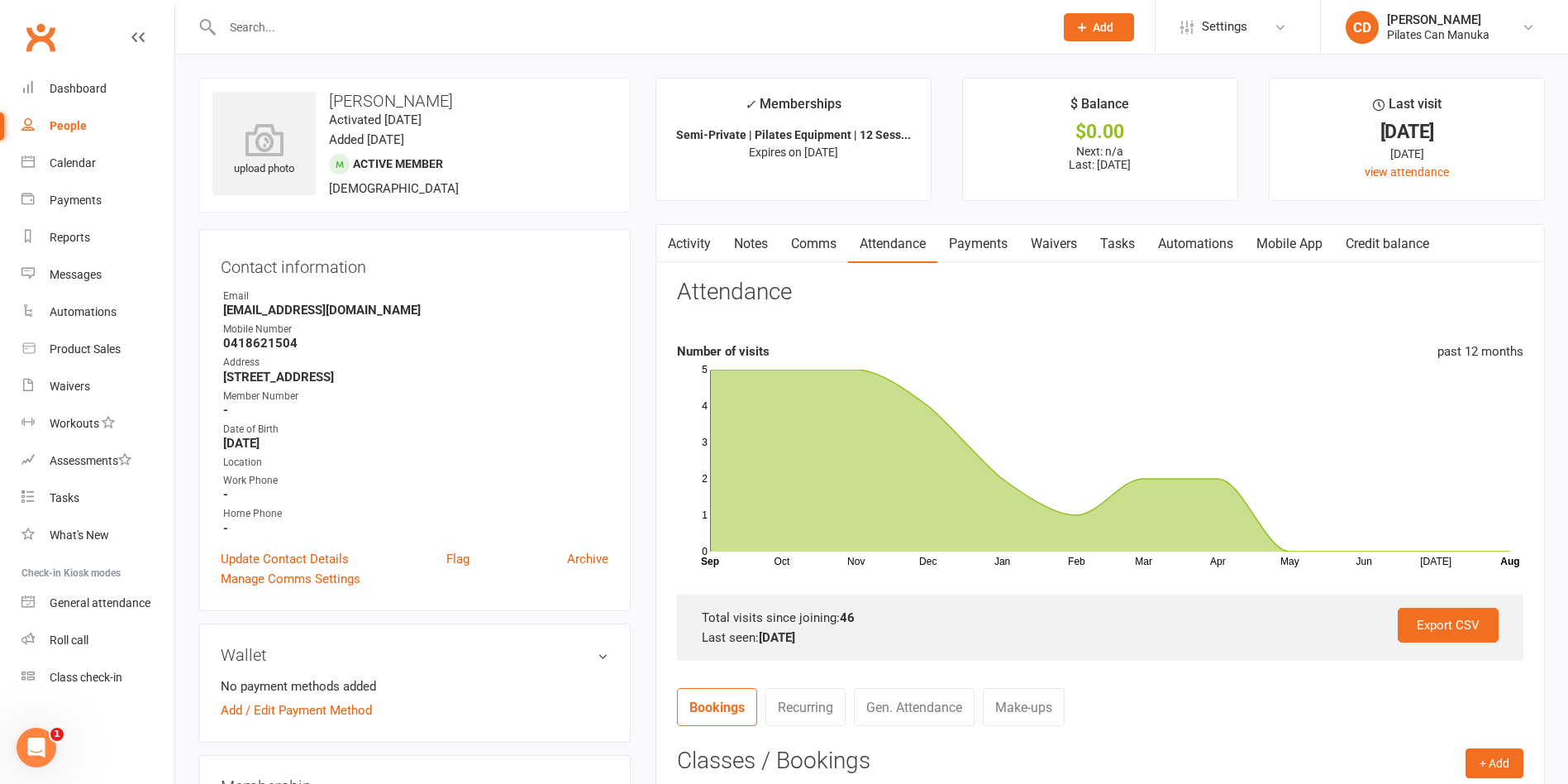
click at [748, 240] on link "Notes" at bounding box center [751, 244] width 57 height 38
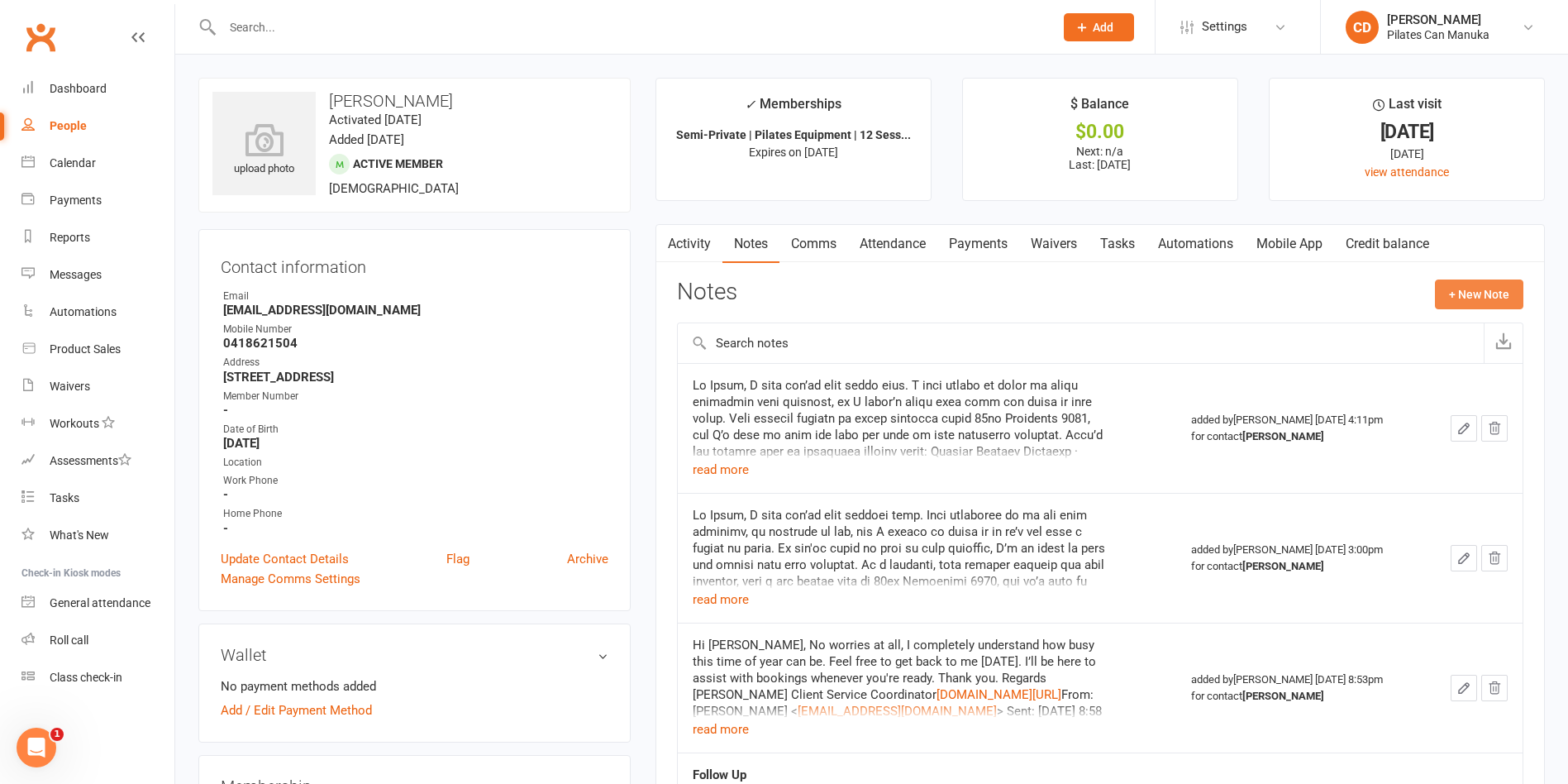
click at [1471, 294] on button "+ New Note" at bounding box center [1479, 295] width 89 height 30
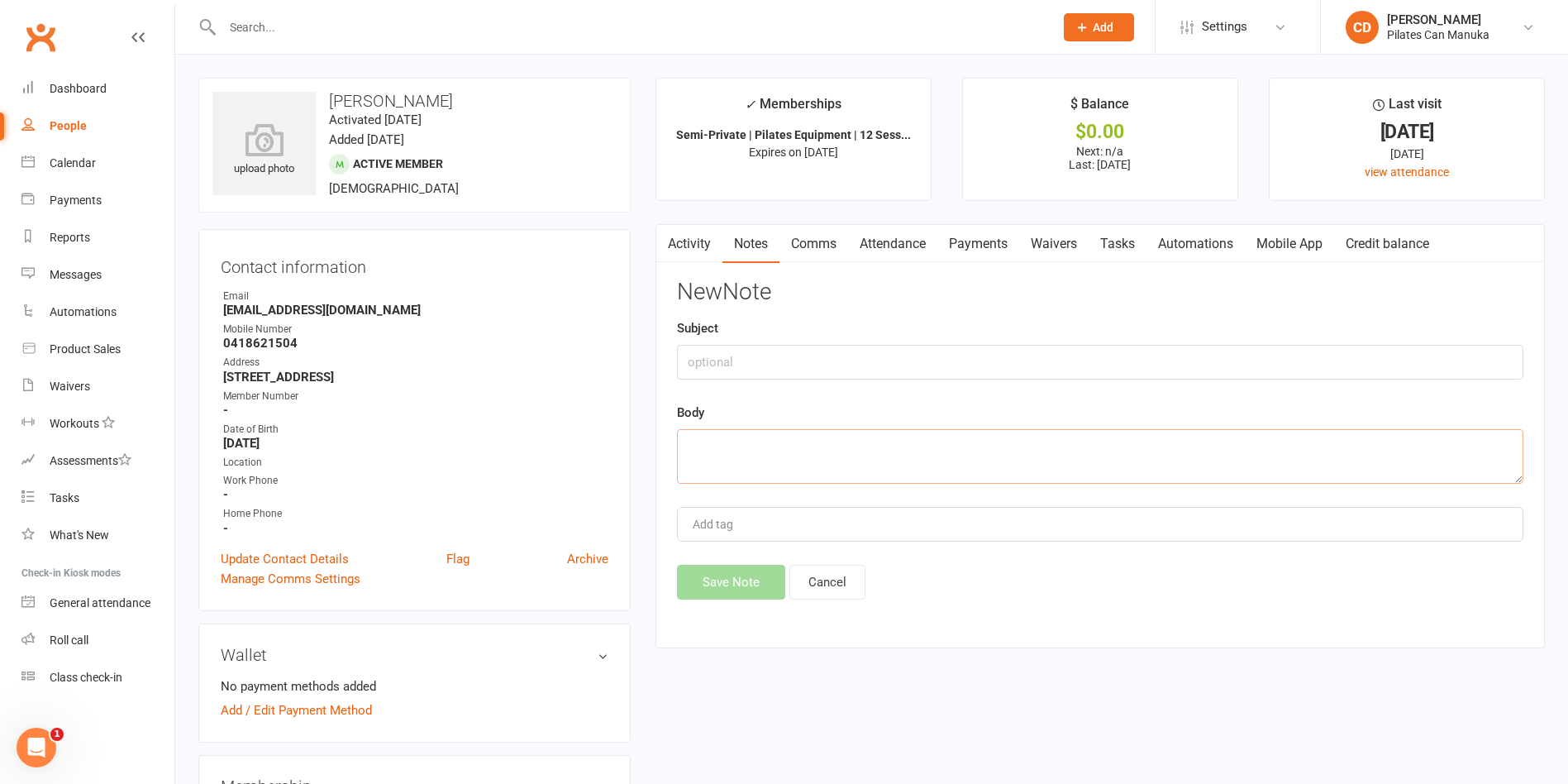
click at [979, 449] on textarea at bounding box center [1100, 456] width 846 height 54
paste textarea "Hi Kylie, No need to apologise, I completely understand. Congratulations on you…"
type textarea "Hi Kylie, No need to apologise, I completely understand. Congratulations on you…"
click at [717, 590] on button "Save Note" at bounding box center [731, 583] width 108 height 35
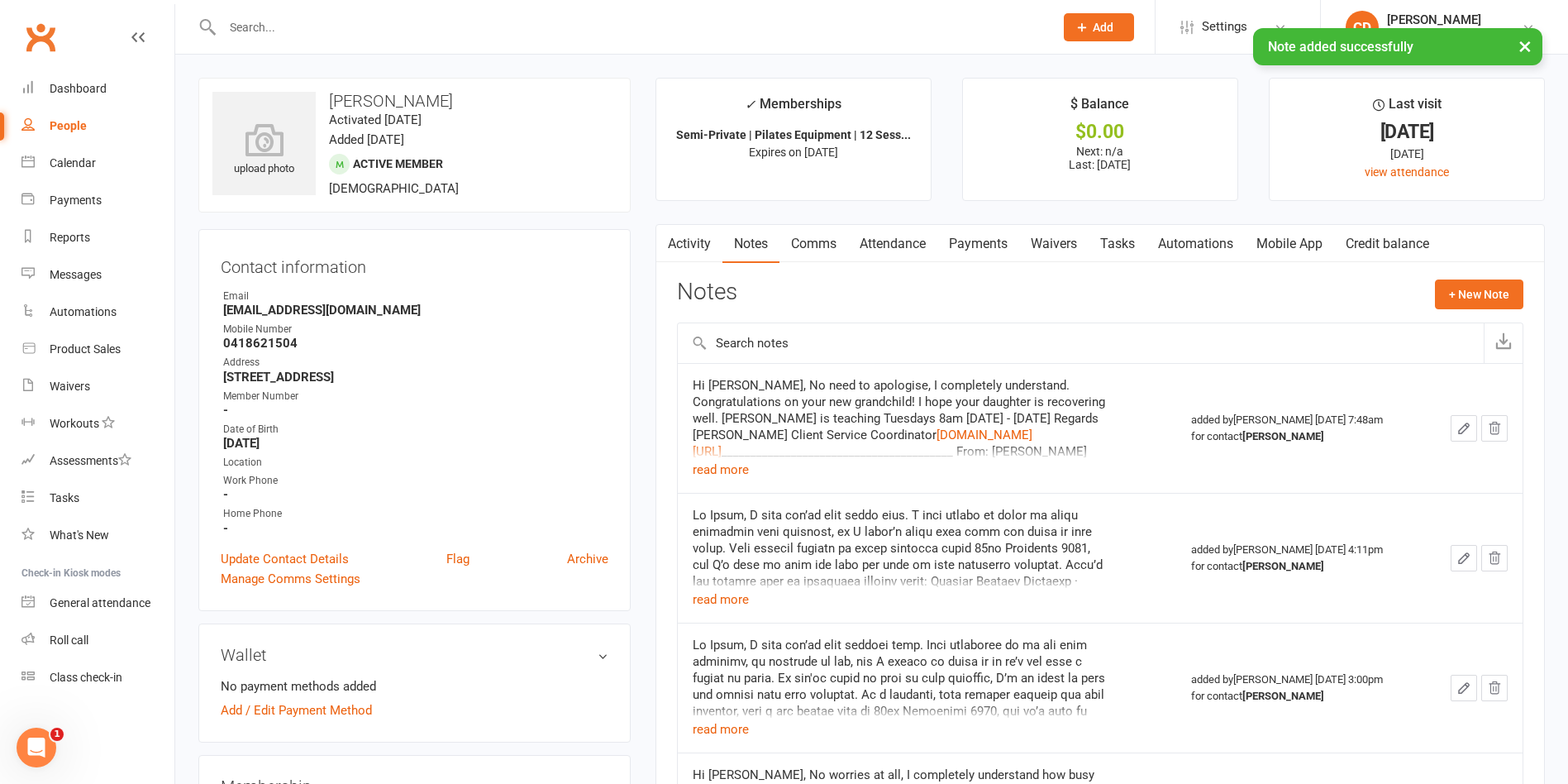
click at [1131, 239] on link "Tasks" at bounding box center [1118, 244] width 58 height 38
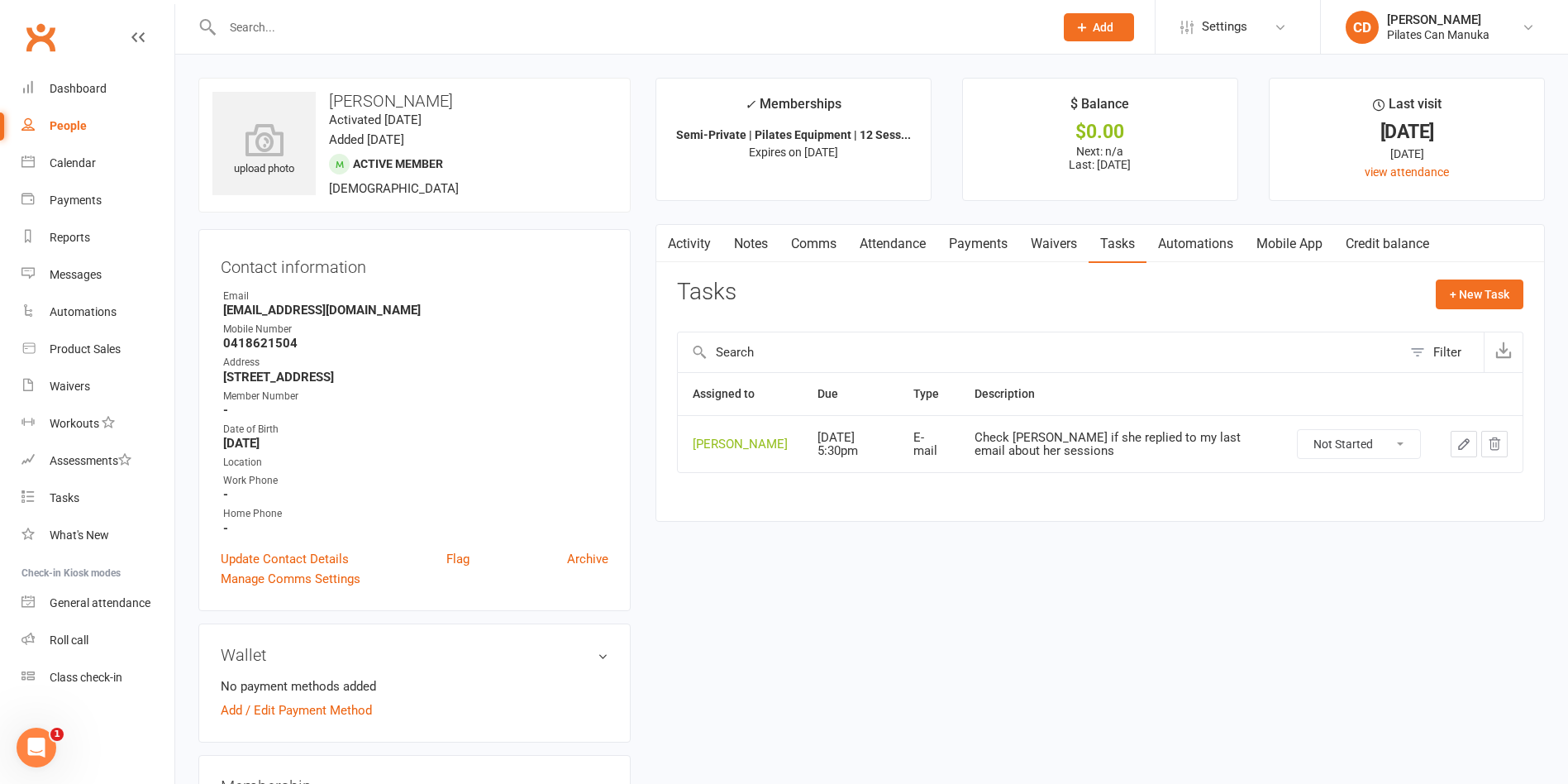
click at [535, 28] on input "text" at bounding box center [630, 27] width 825 height 23
click at [78, 496] on div "Tasks" at bounding box center [65, 498] width 30 height 13
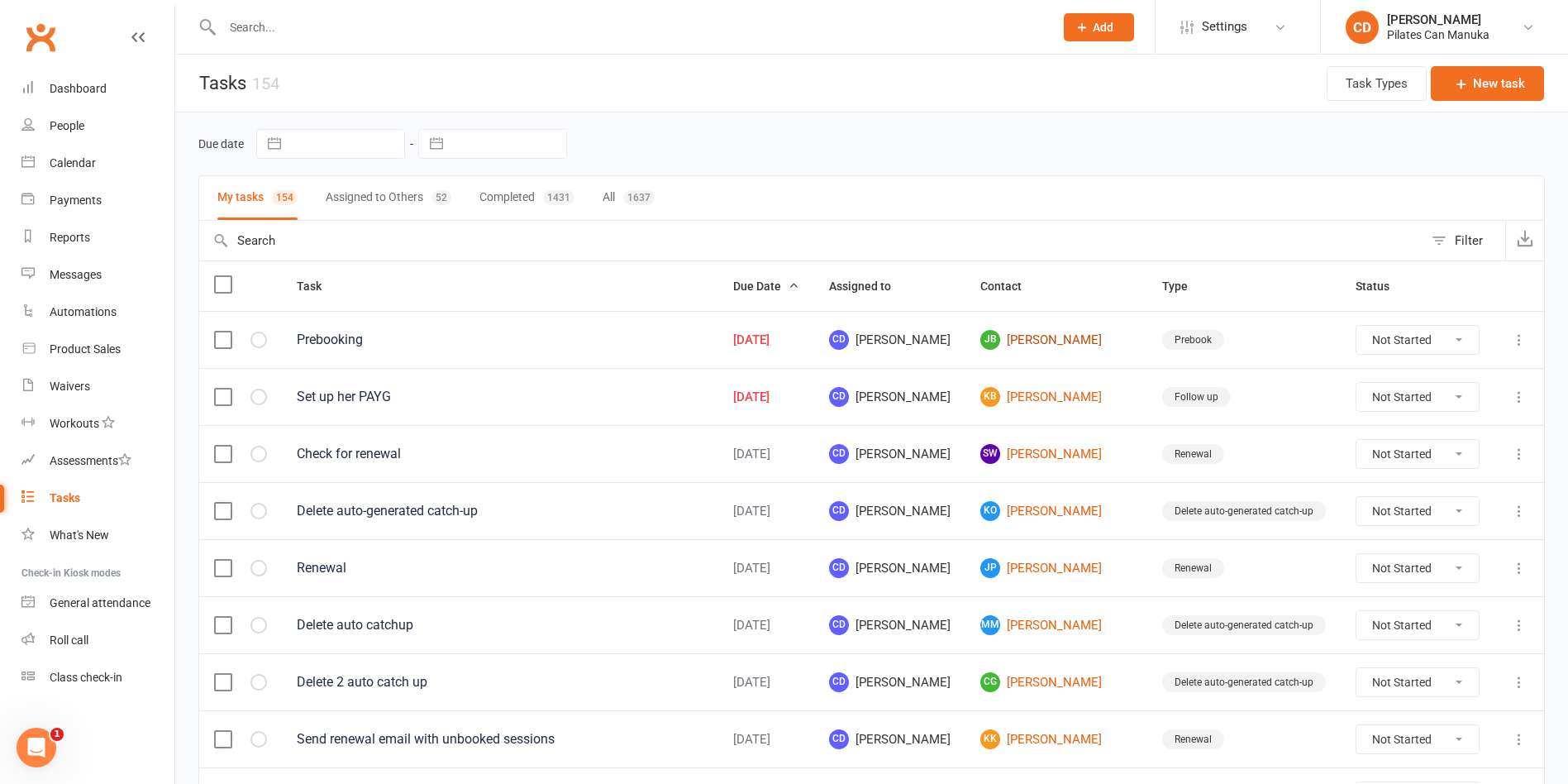
click at [1067, 335] on link "JB Julia Burns" at bounding box center [1056, 339] width 152 height 19
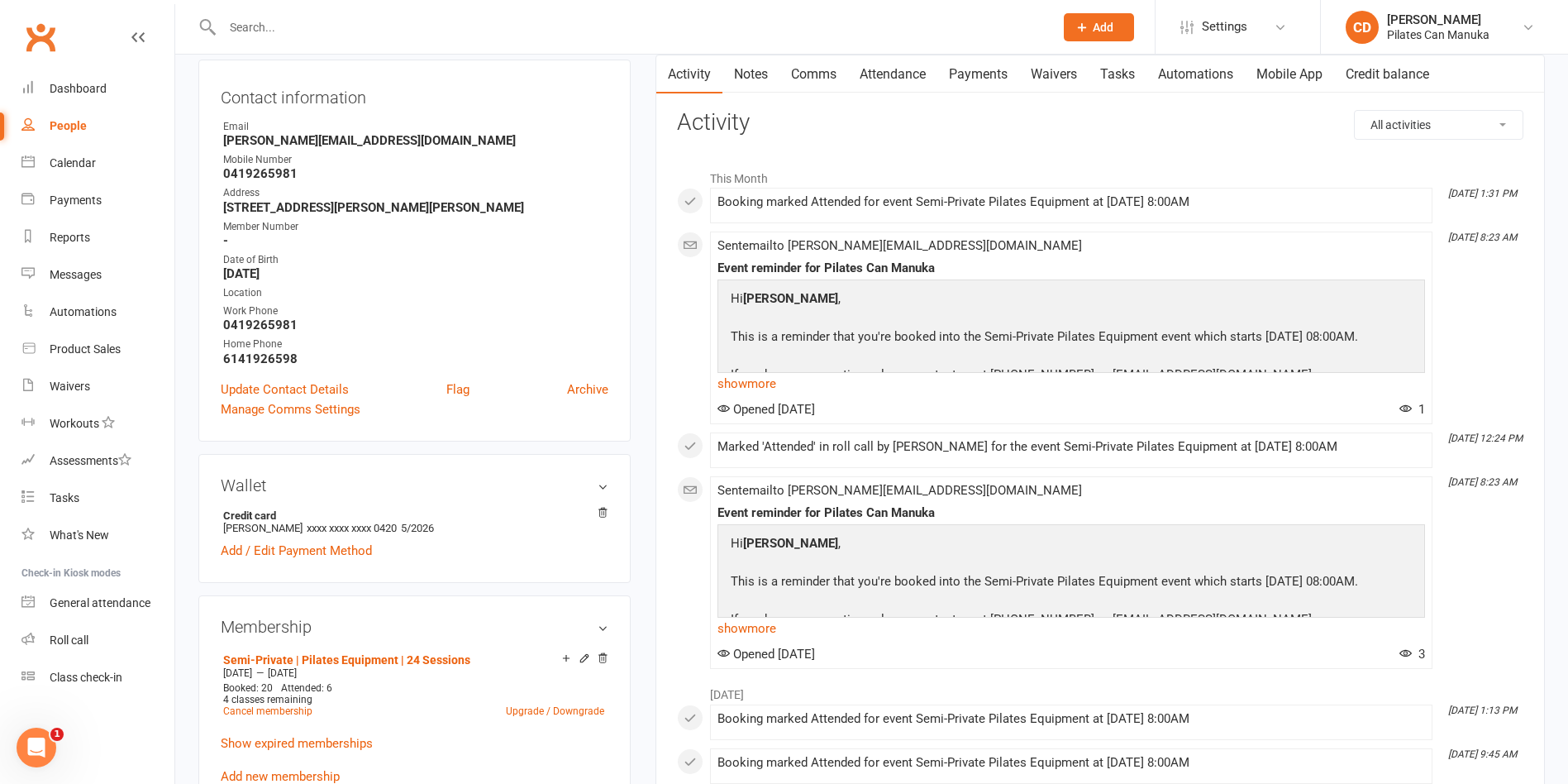
scroll to position [248, 0]
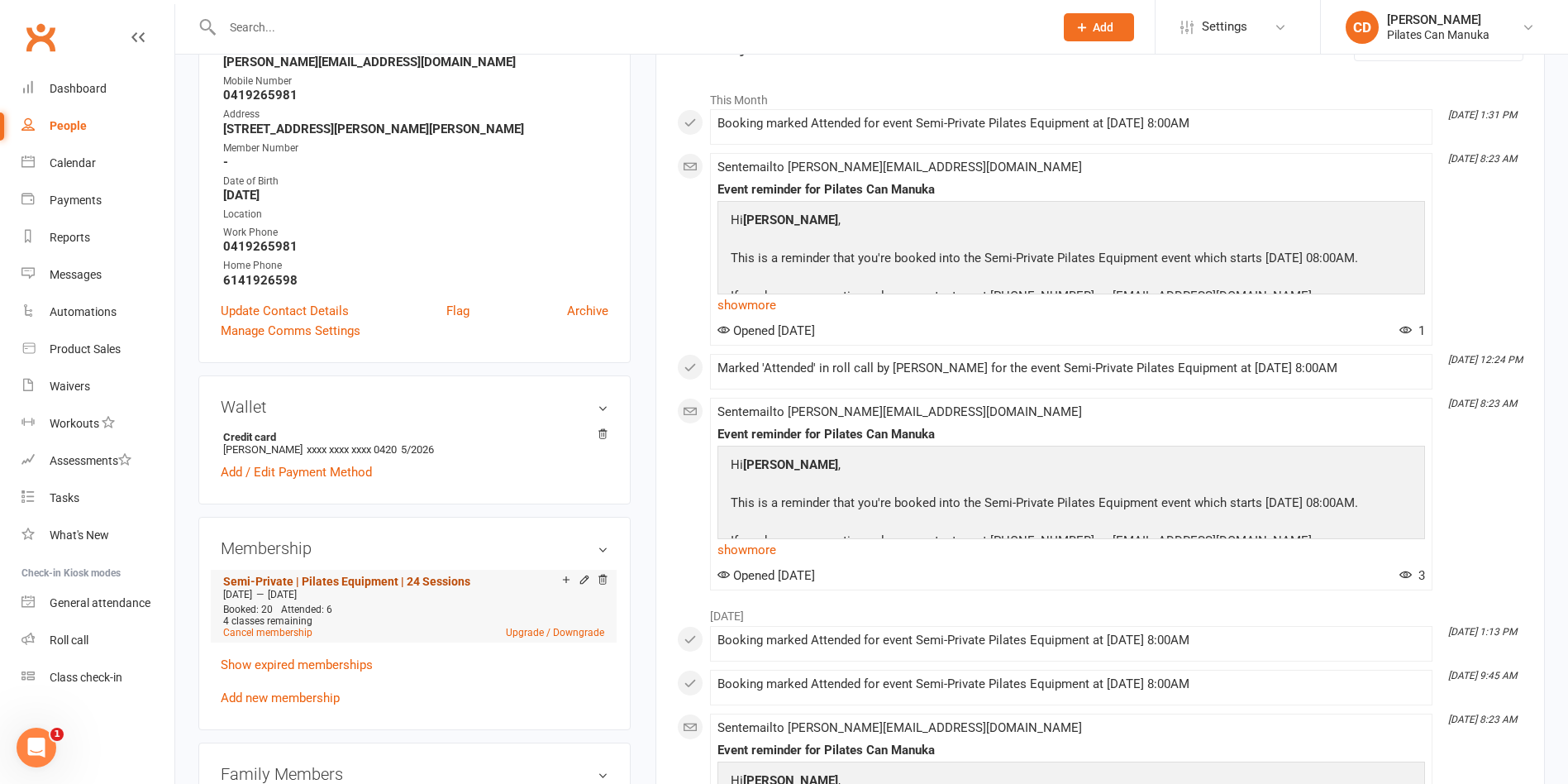
click at [414, 575] on link "Semi-Private | Pilates Equipment | 24 Sessions" at bounding box center [347, 582] width 247 height 13
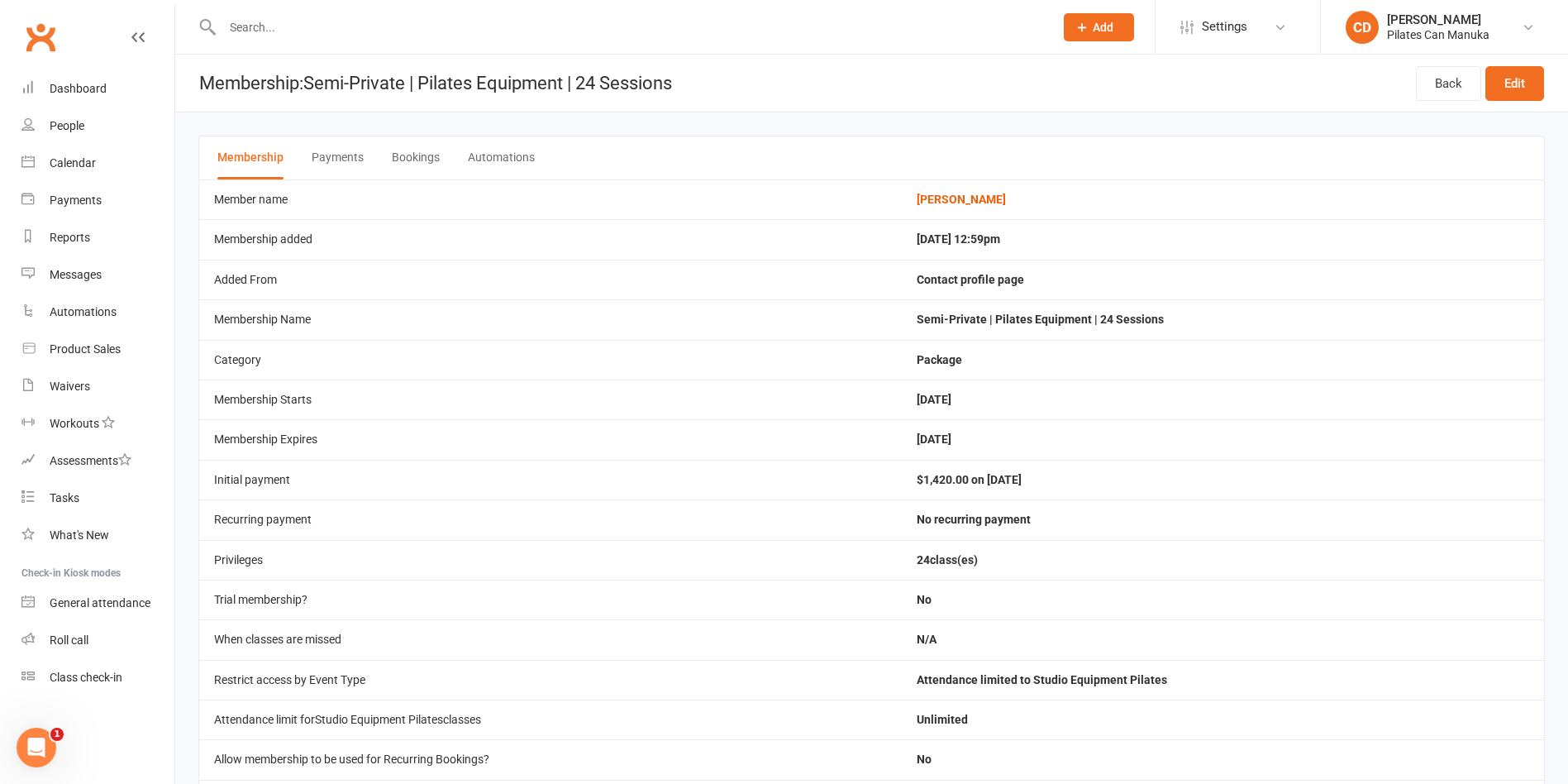
click at [426, 160] on button "Bookings" at bounding box center [416, 158] width 48 height 43
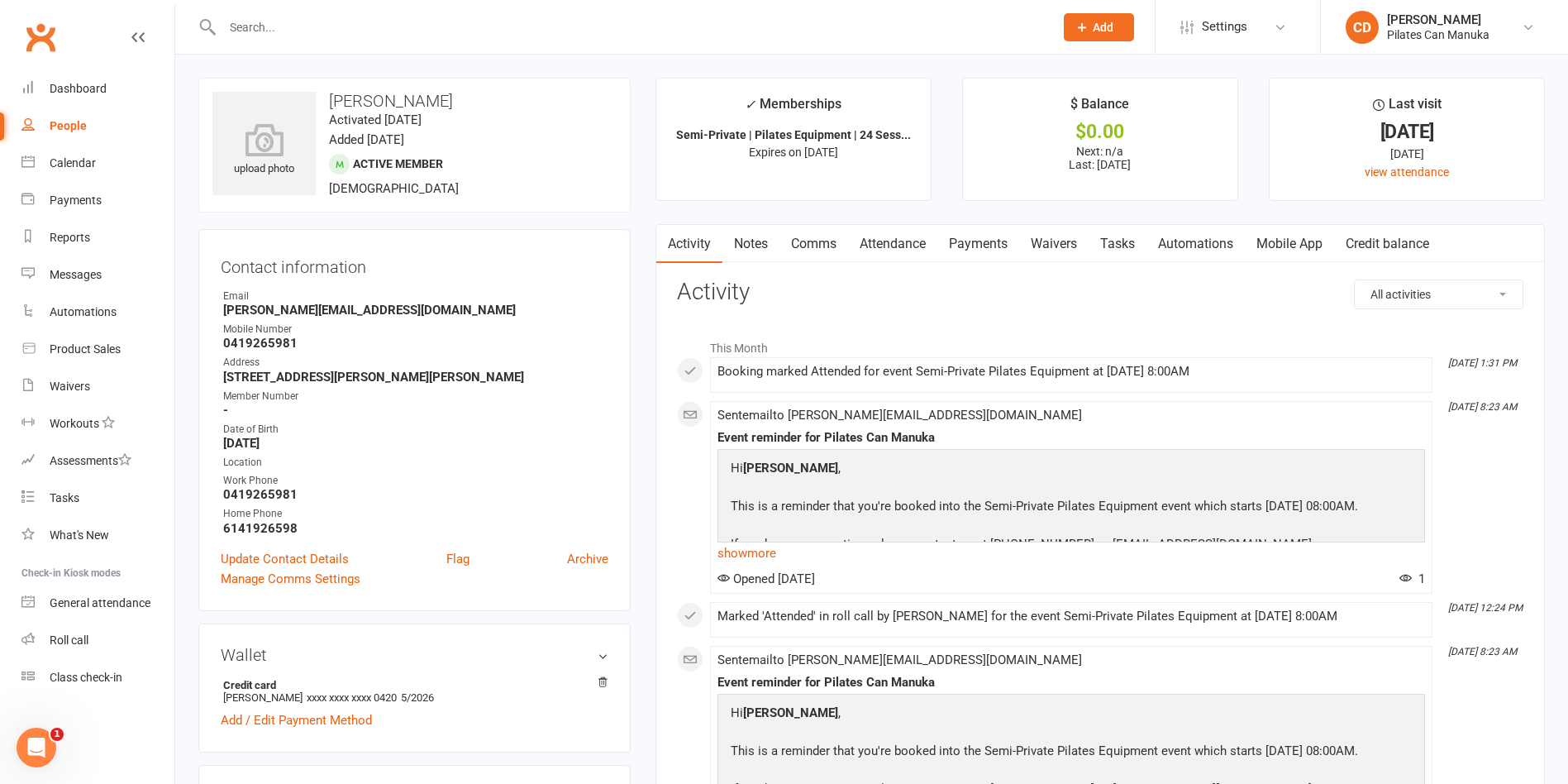
click at [885, 243] on link "Attendance" at bounding box center [892, 244] width 90 height 38
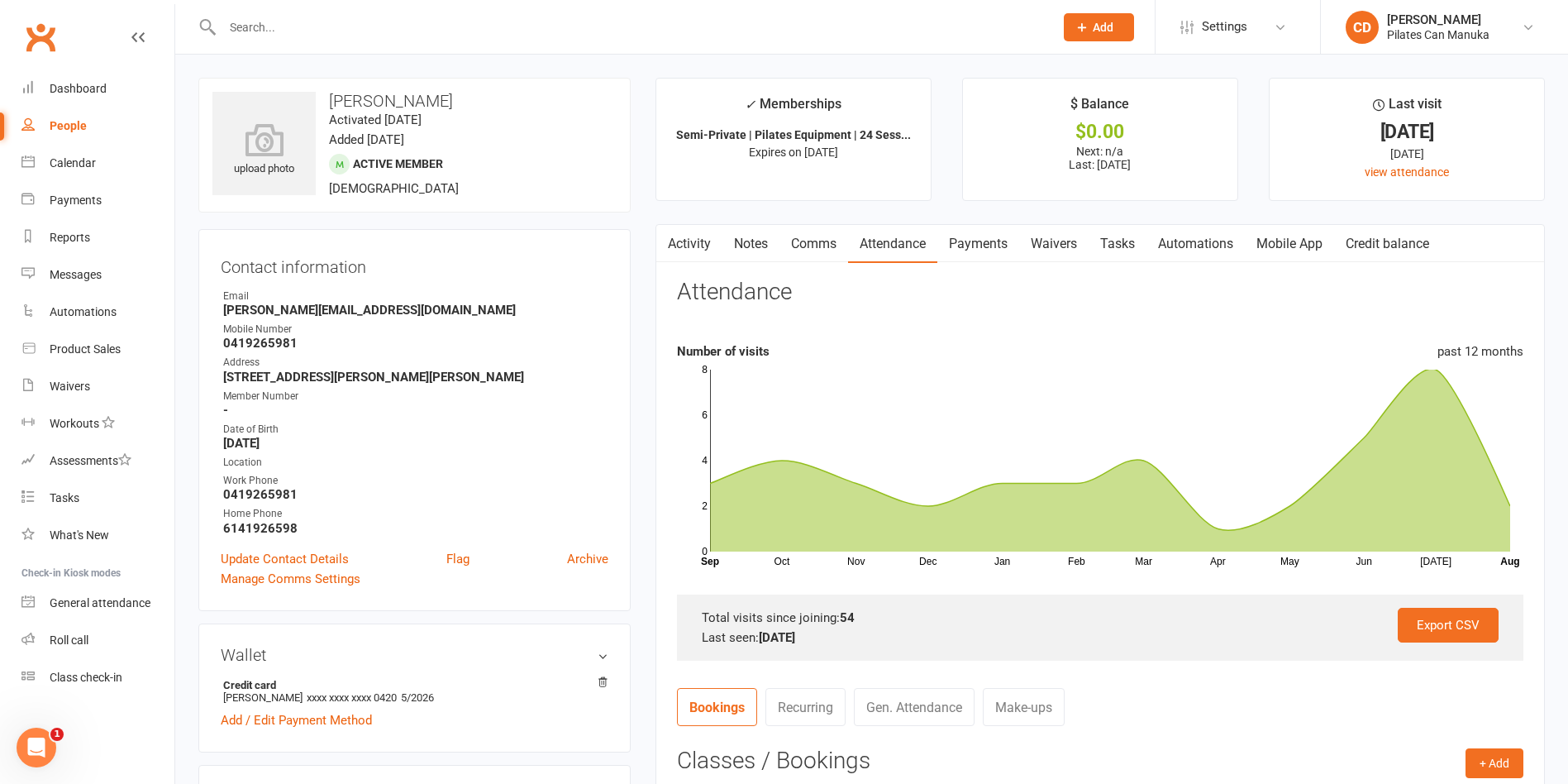
click at [700, 242] on link "Activity" at bounding box center [689, 244] width 66 height 38
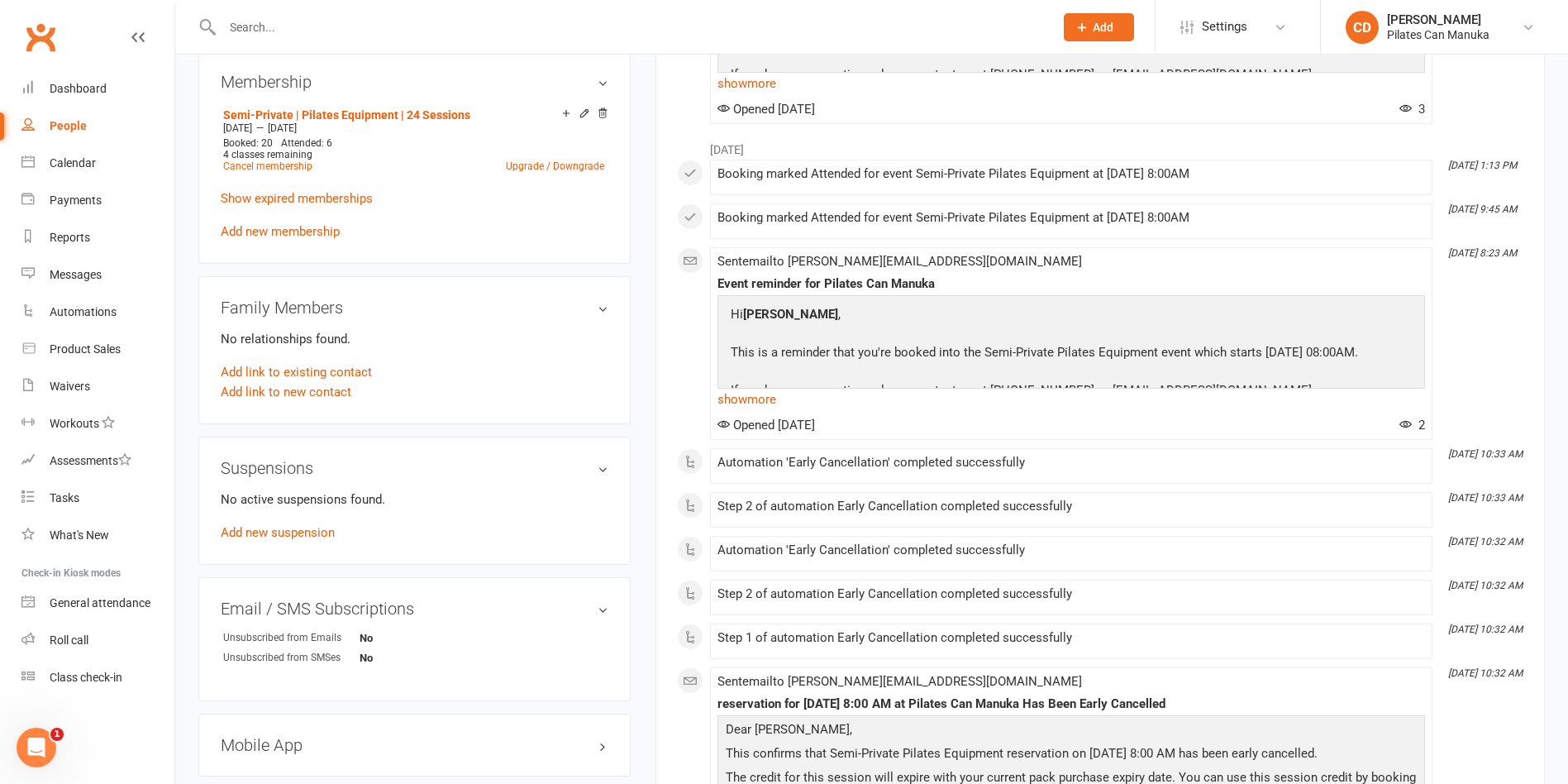
scroll to position [993, 0]
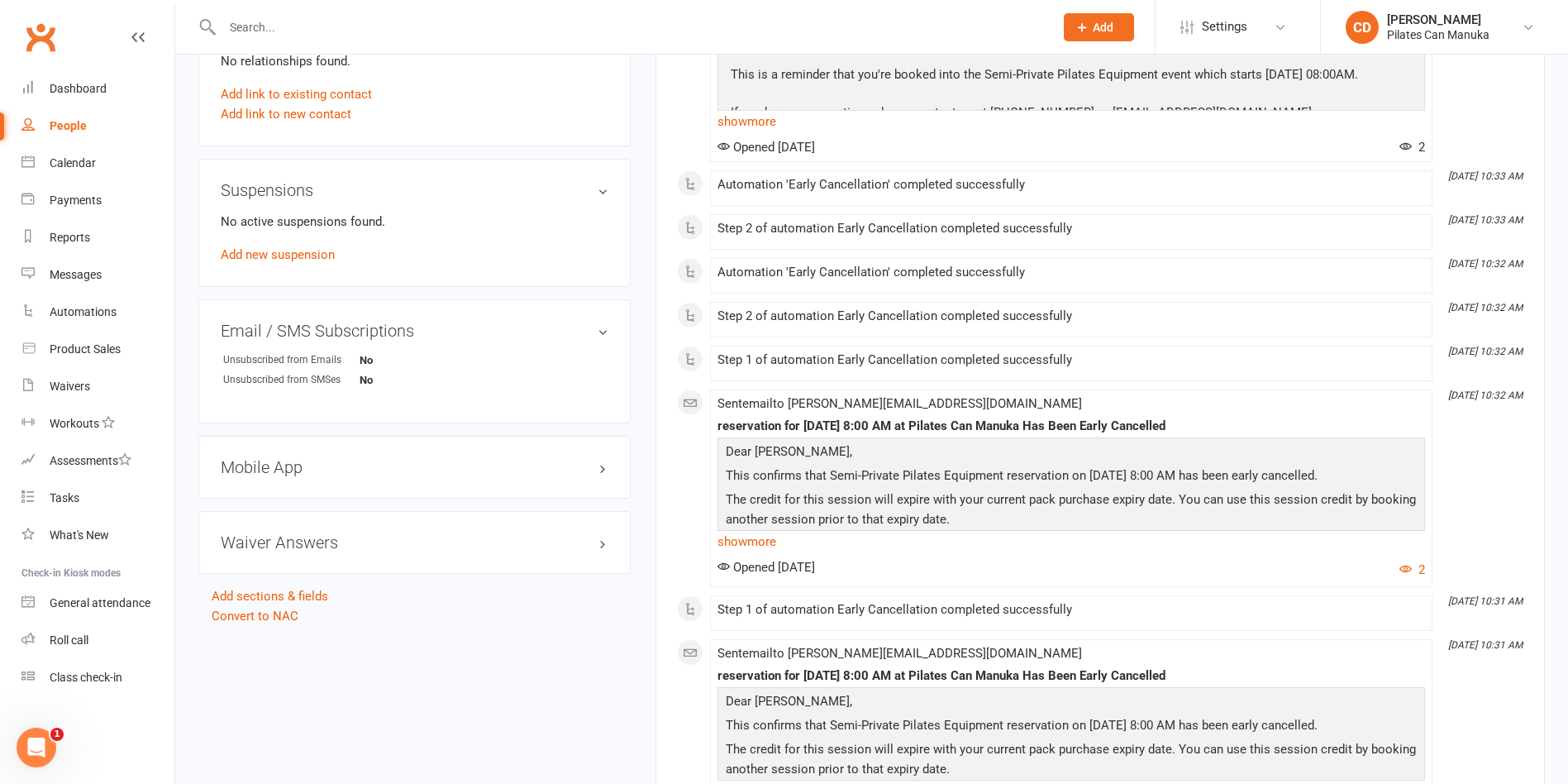
click at [643, 334] on main "✓ Memberships Semi-Private | Pilates Equipment | 24 Sess... Expires on 26th Oct…" at bounding box center [1100, 443] width 915 height 2718
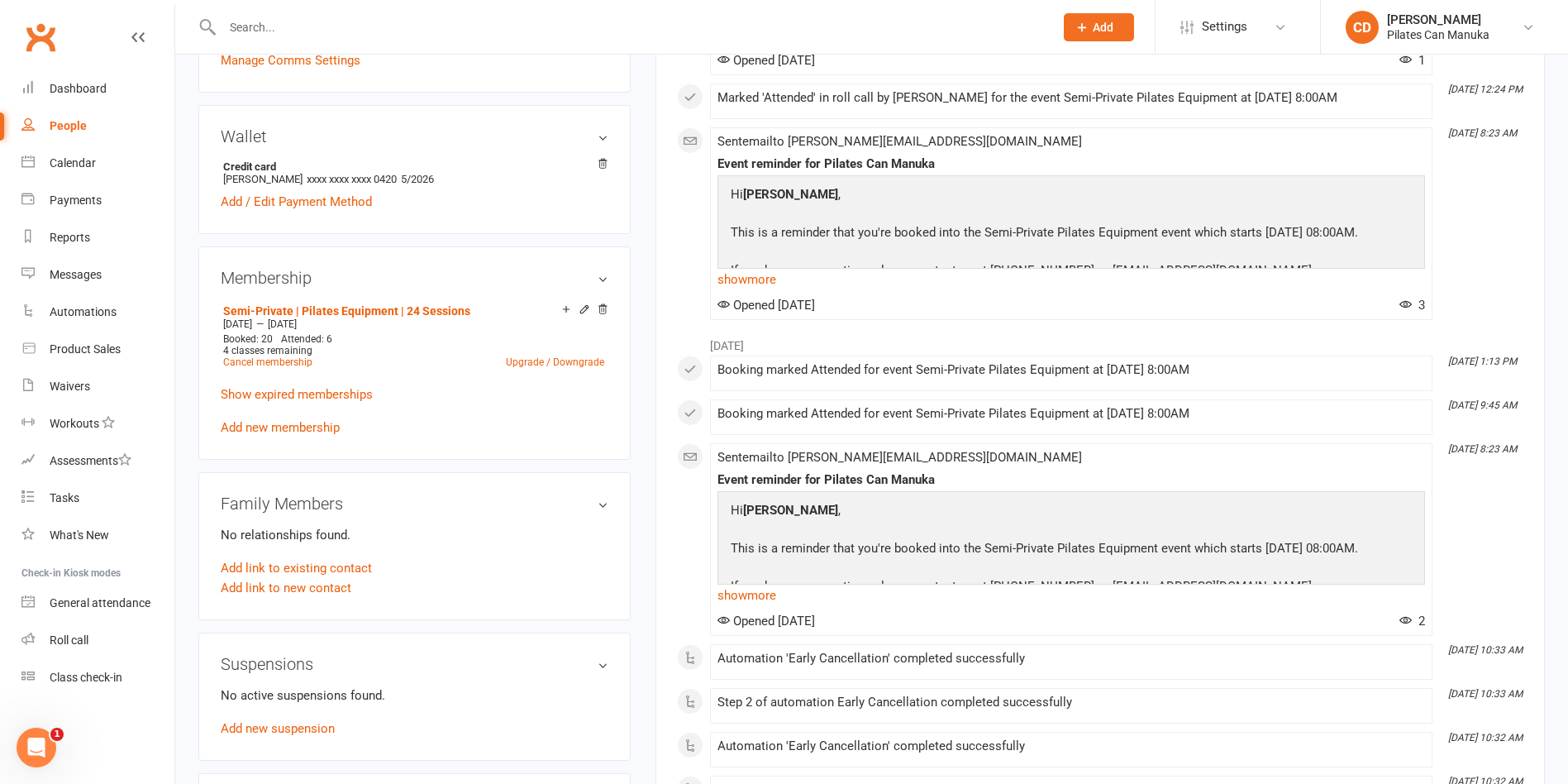
scroll to position [496, 0]
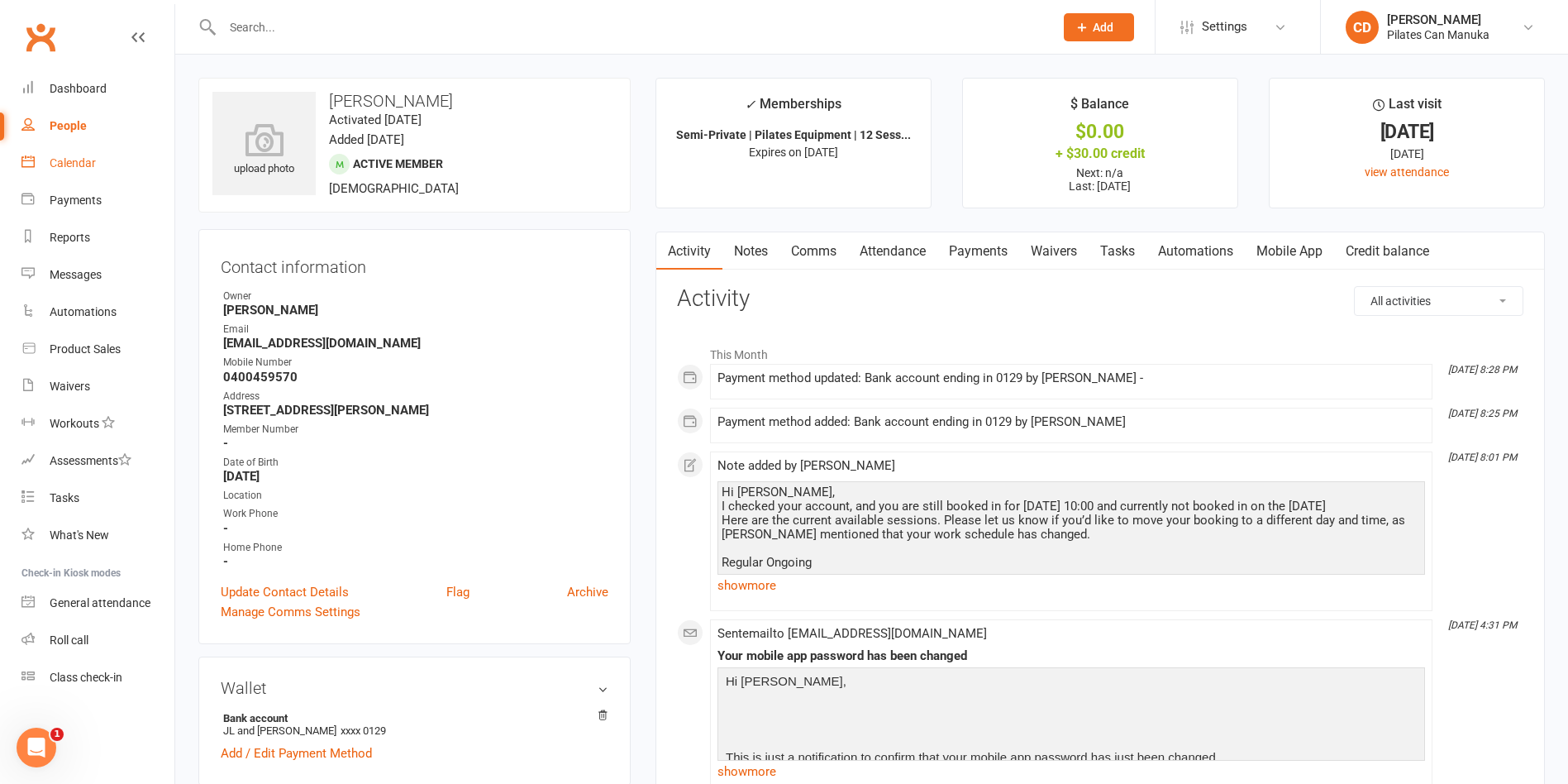
click at [74, 169] on div "Calendar" at bounding box center [73, 163] width 46 height 13
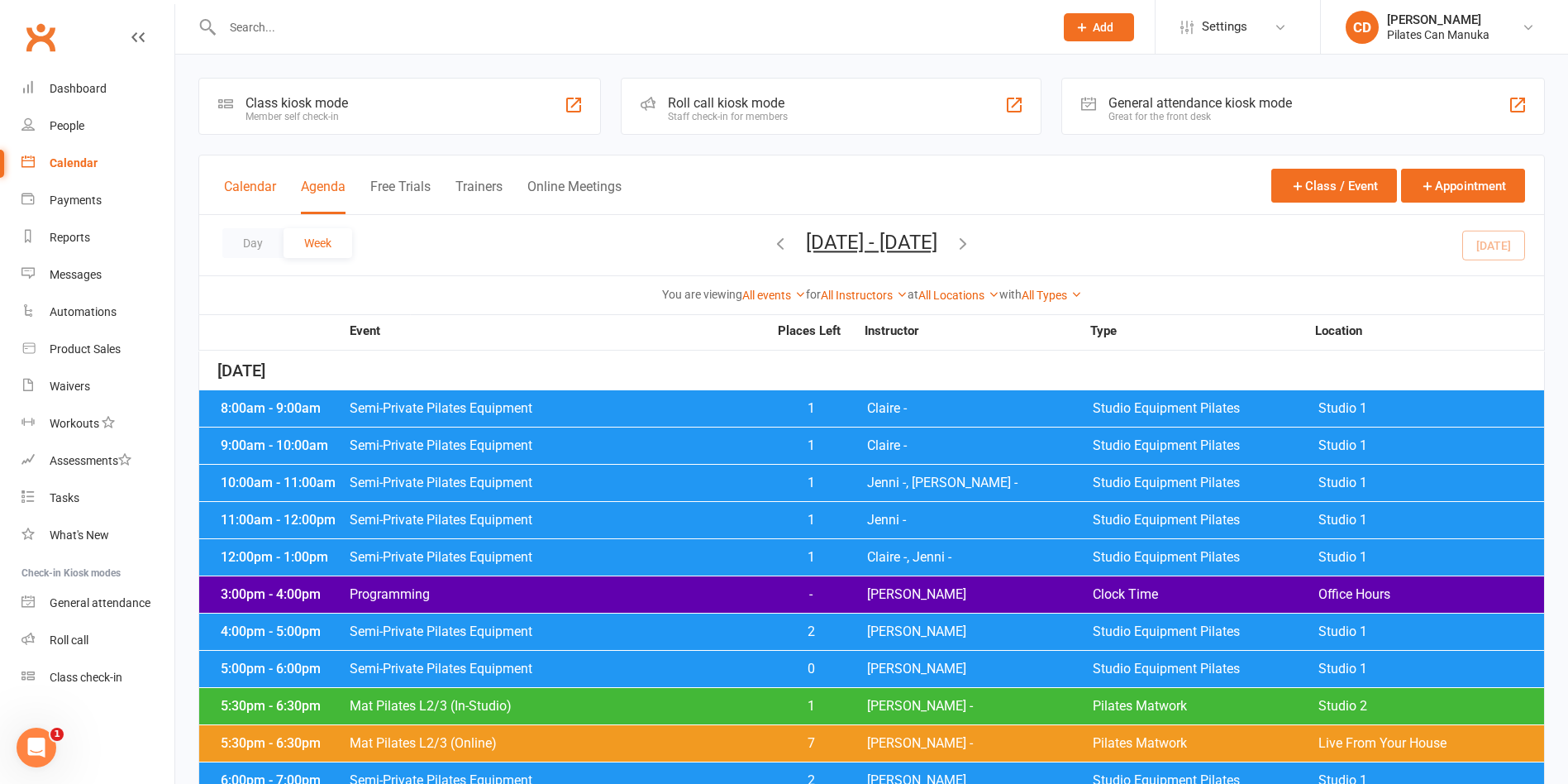
click at [258, 187] on button "Calendar" at bounding box center [250, 196] width 52 height 36
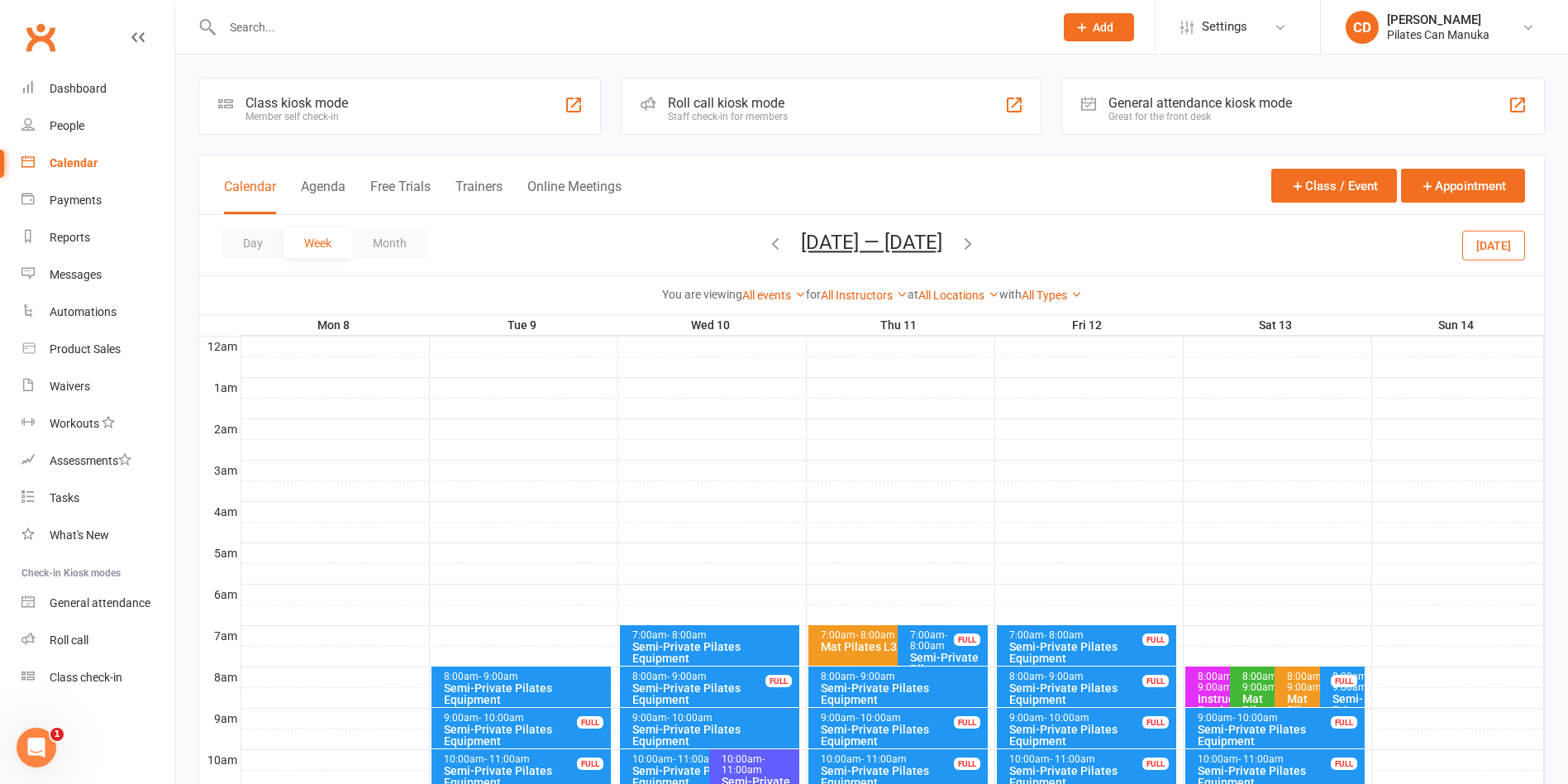
click at [898, 247] on button "Sep 8 — 14 2025" at bounding box center [871, 242] width 141 height 23
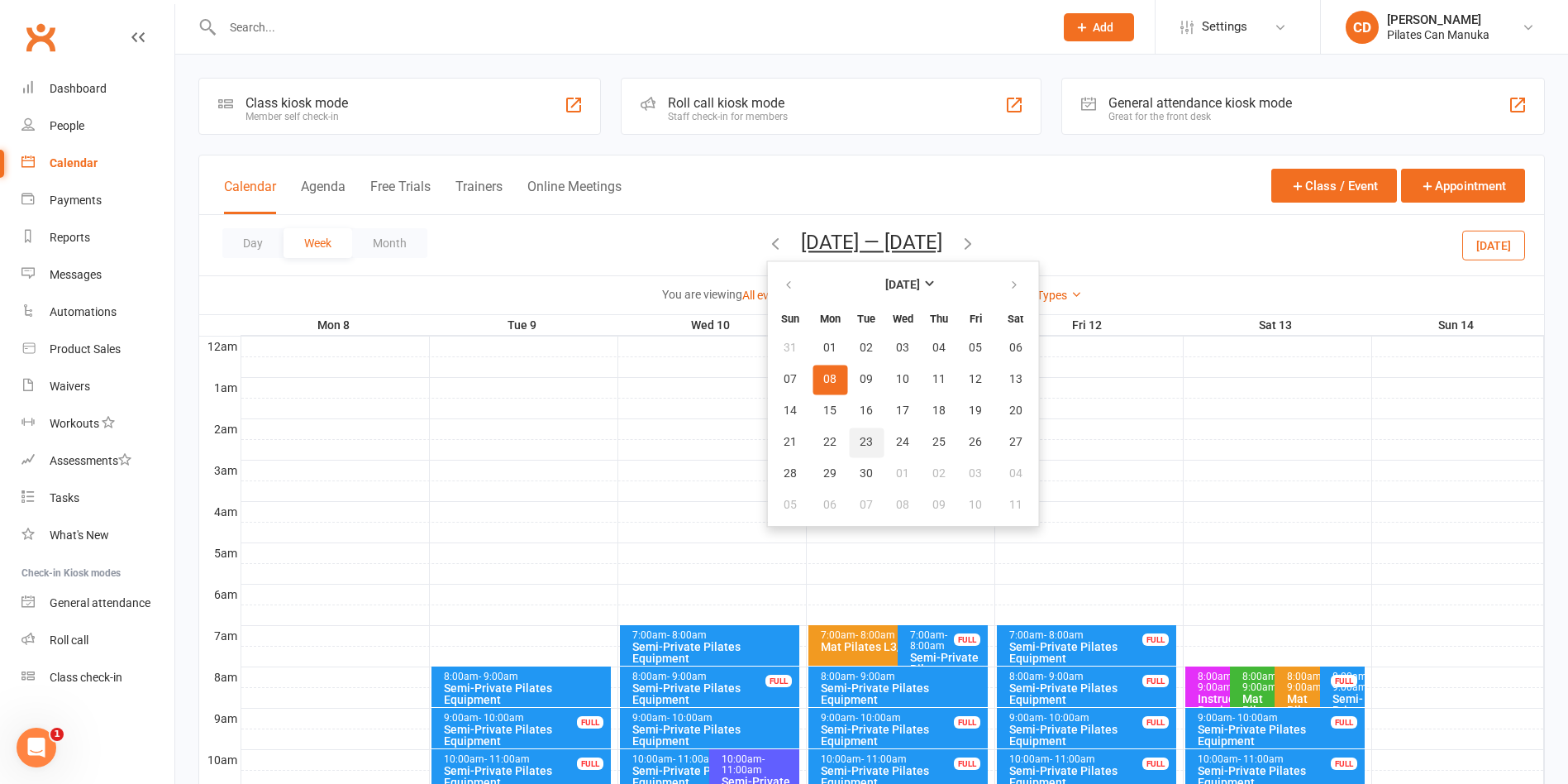
click at [856, 447] on button "23" at bounding box center [867, 442] width 35 height 30
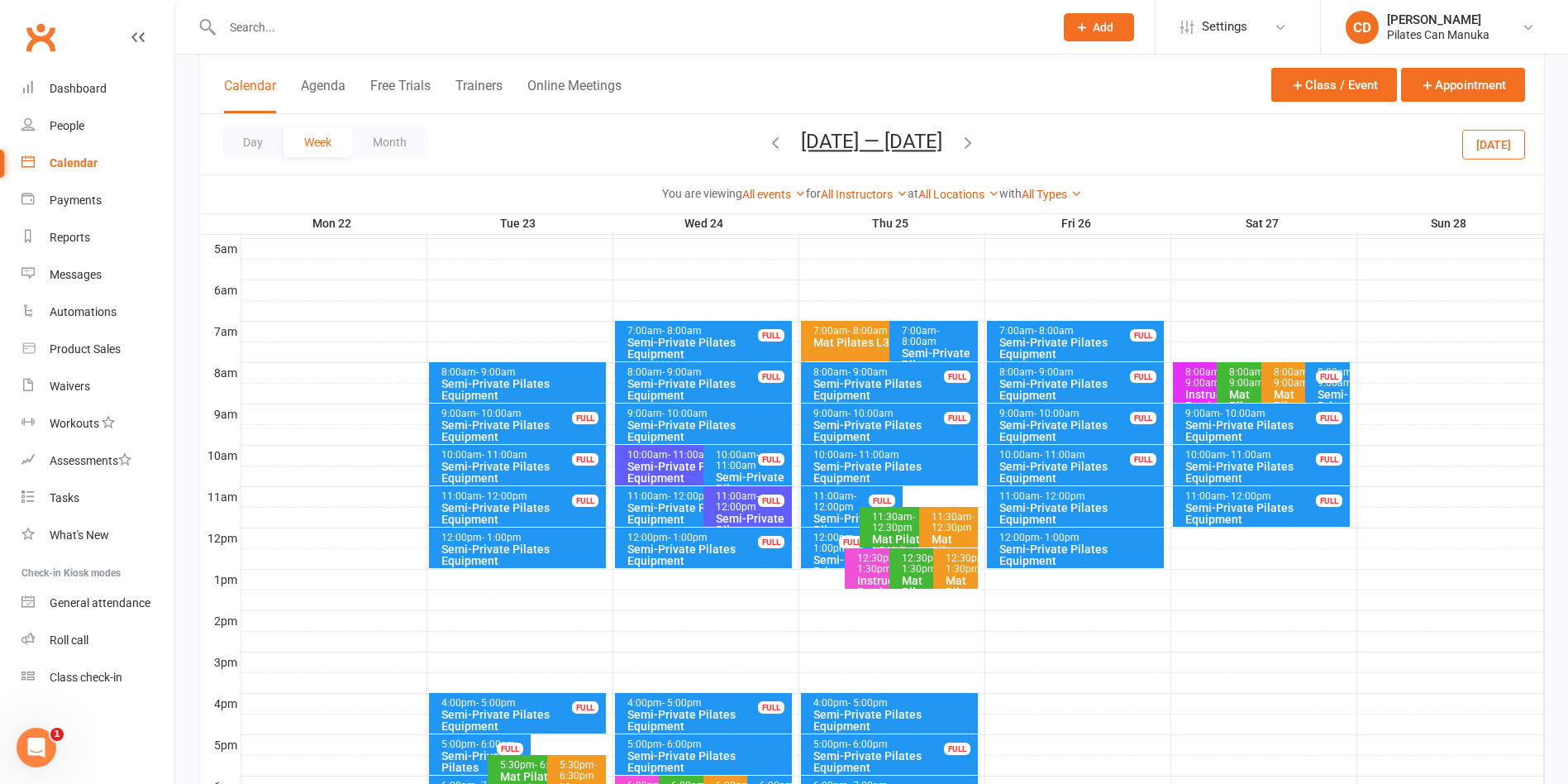
scroll to position [372, 0]
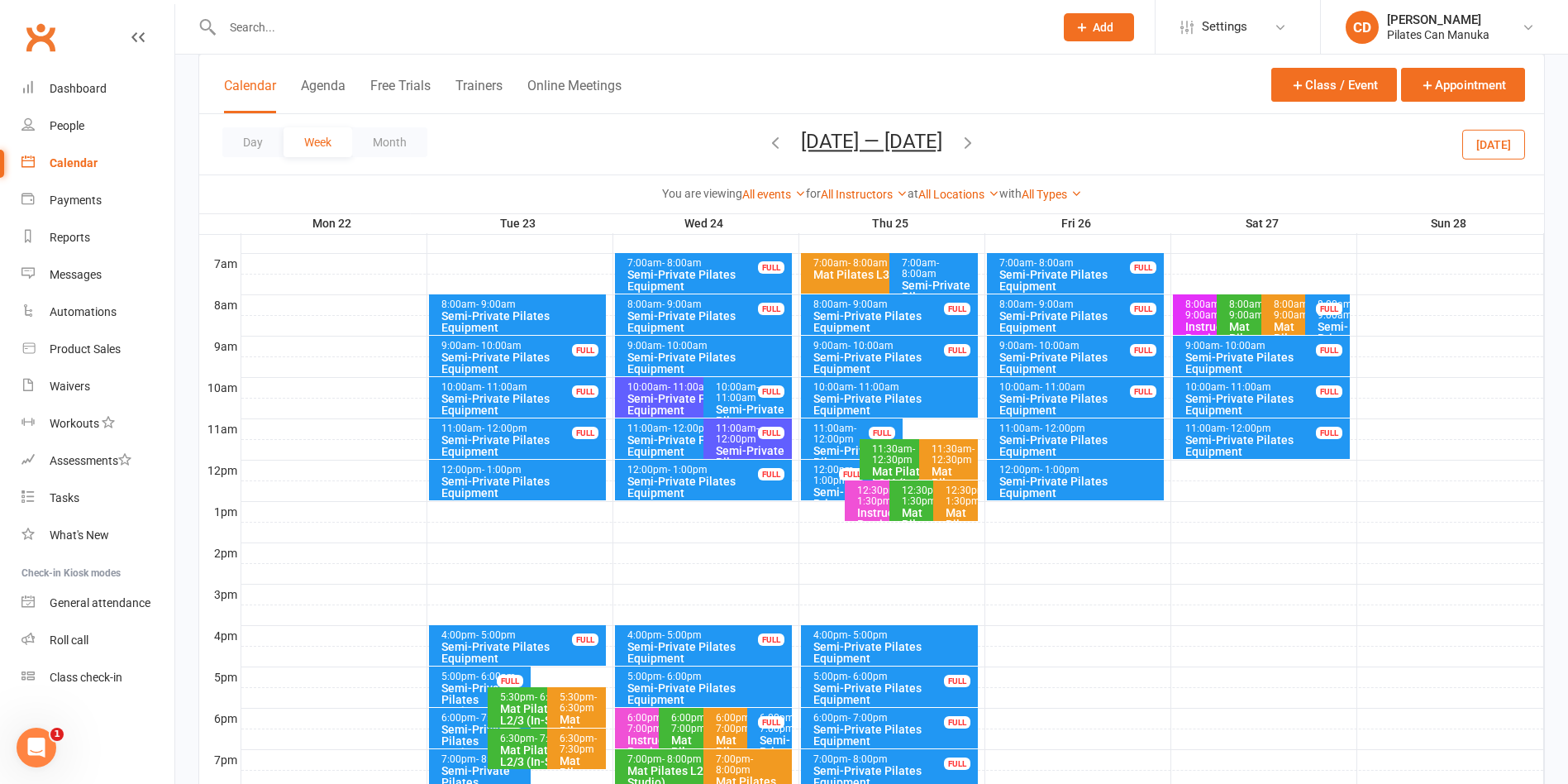
click at [579, 488] on div "Semi-Private Pilates Equipment" at bounding box center [521, 487] width 162 height 23
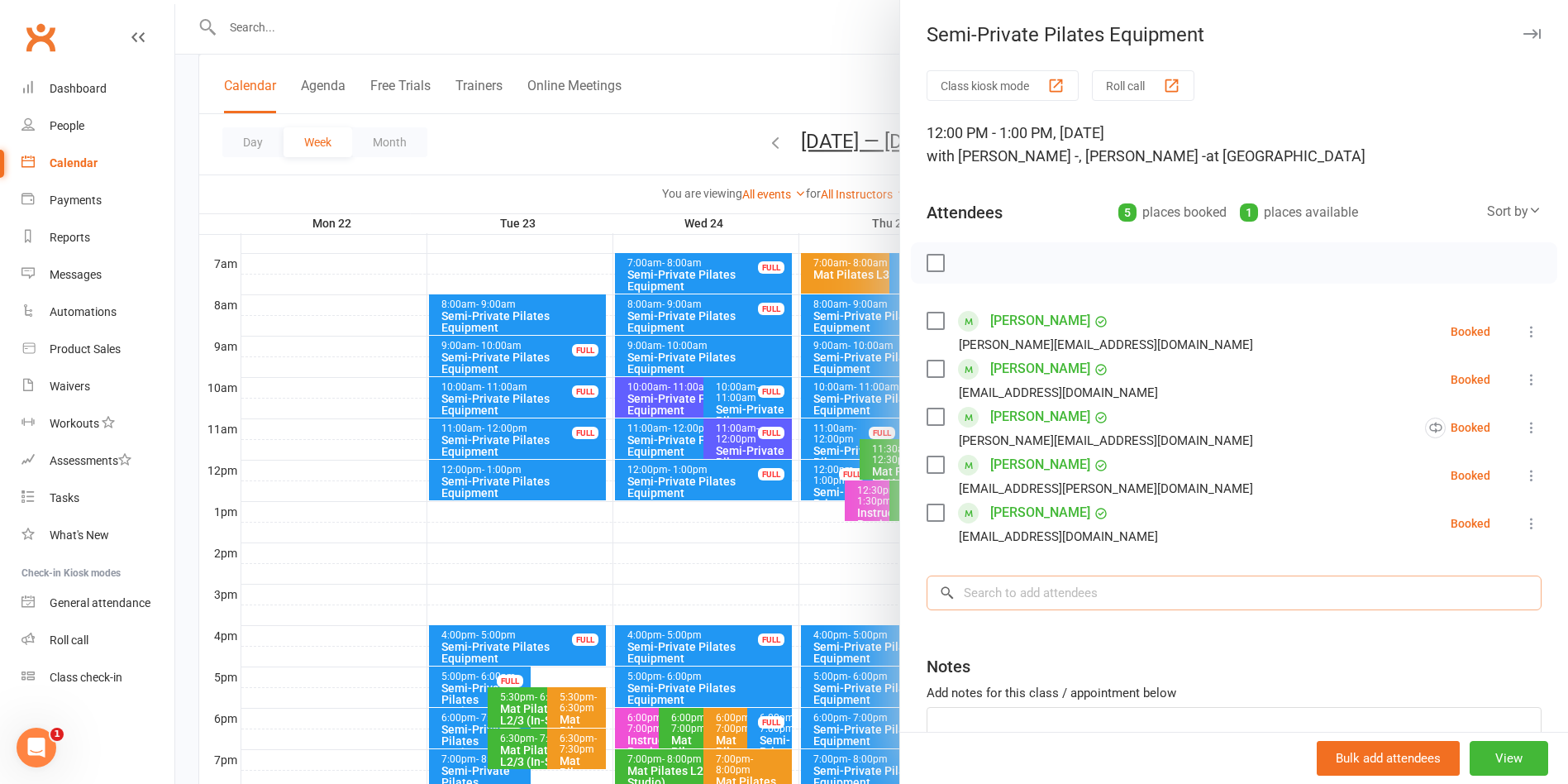
click at [1095, 596] on input "search" at bounding box center [1234, 593] width 615 height 35
click at [1165, 599] on input "search" at bounding box center [1234, 593] width 615 height 35
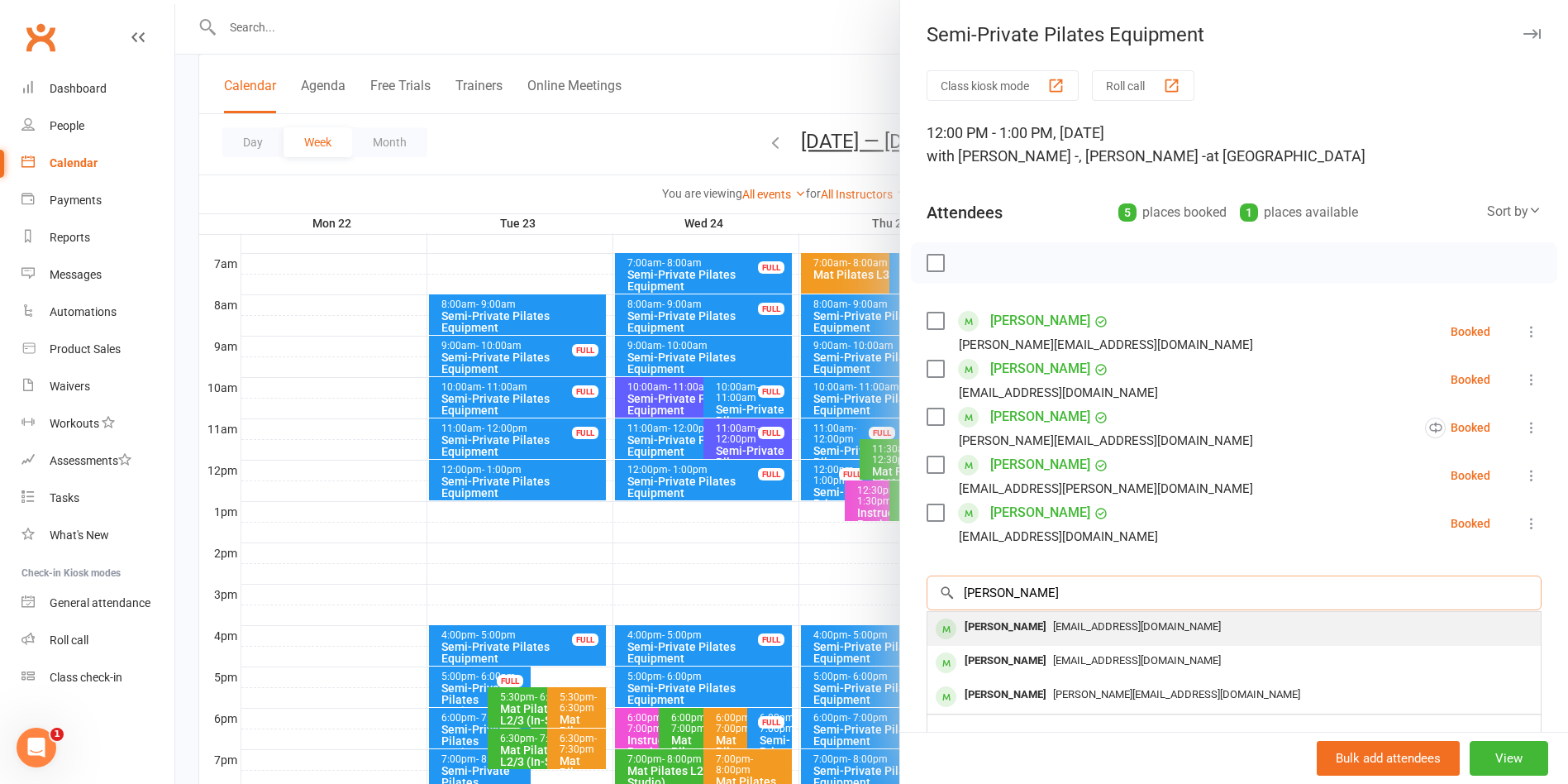
type input "Kerry Whi"
click at [1150, 633] on div "[EMAIL_ADDRESS][DOMAIN_NAME]" at bounding box center [1234, 627] width 600 height 24
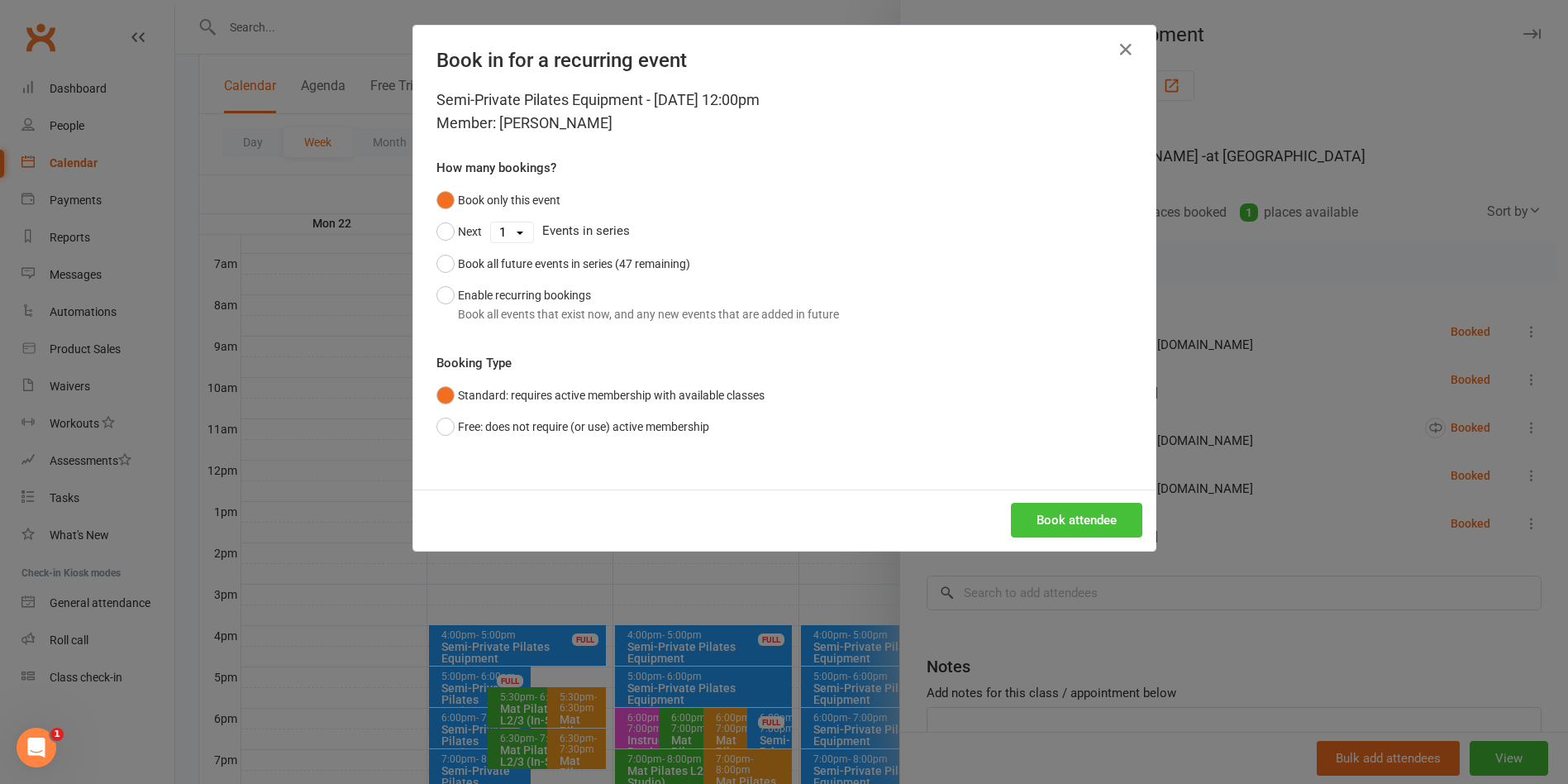
click at [1059, 515] on button "Book attendee" at bounding box center [1077, 521] width 131 height 35
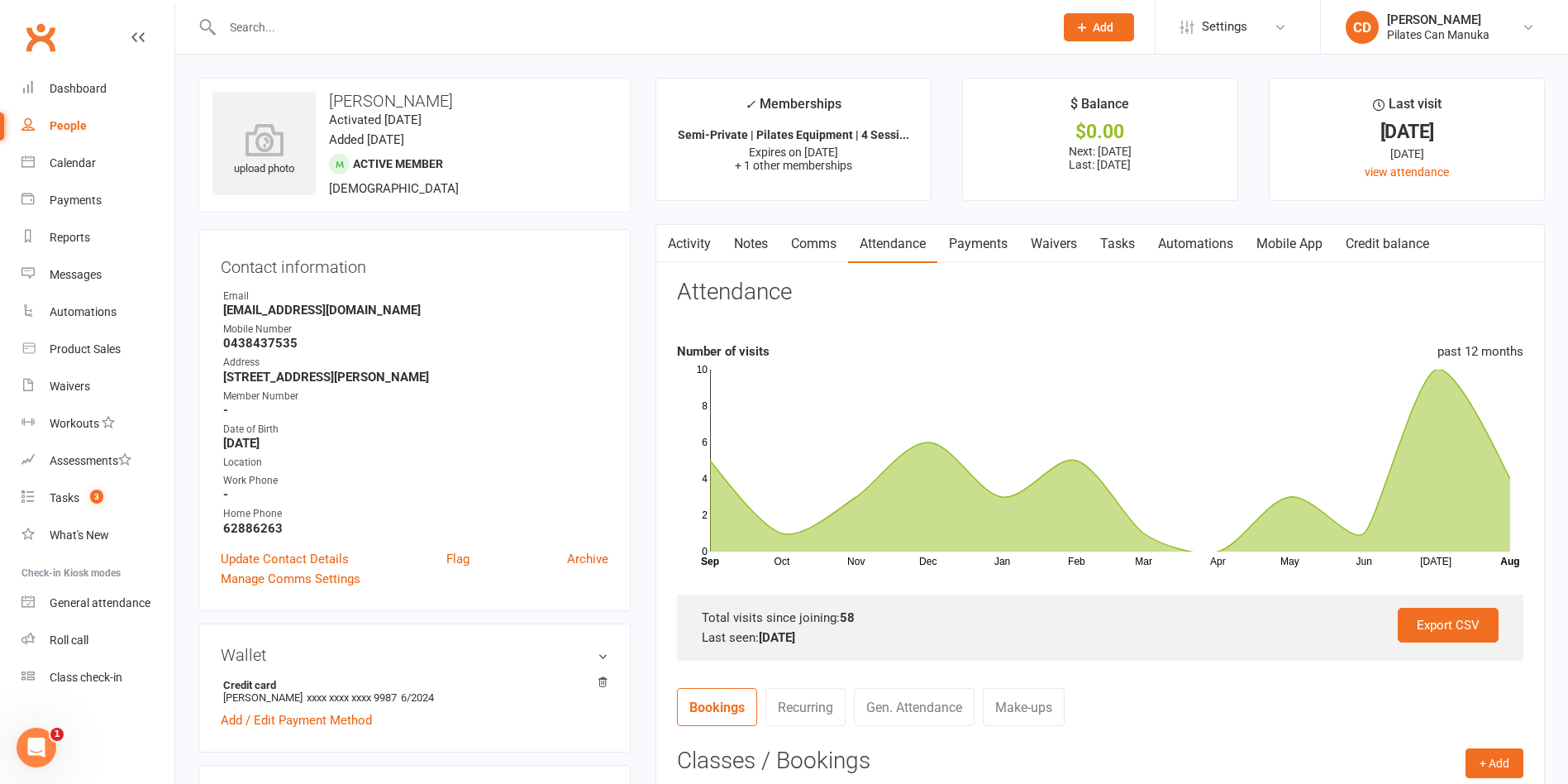
click at [760, 242] on link "Notes" at bounding box center [751, 244] width 57 height 38
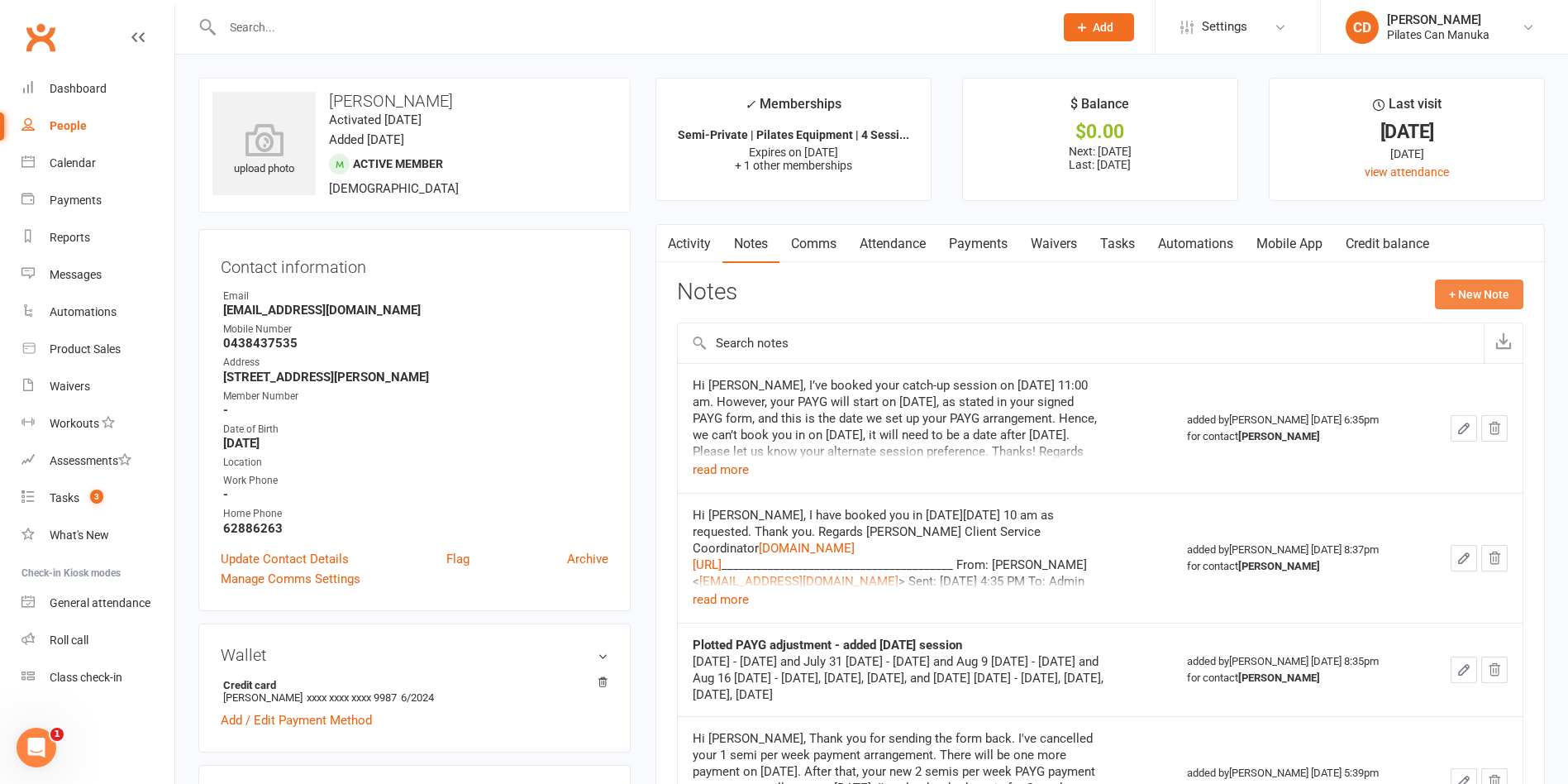
click at [1454, 303] on button "+ New Note" at bounding box center [1479, 295] width 89 height 30
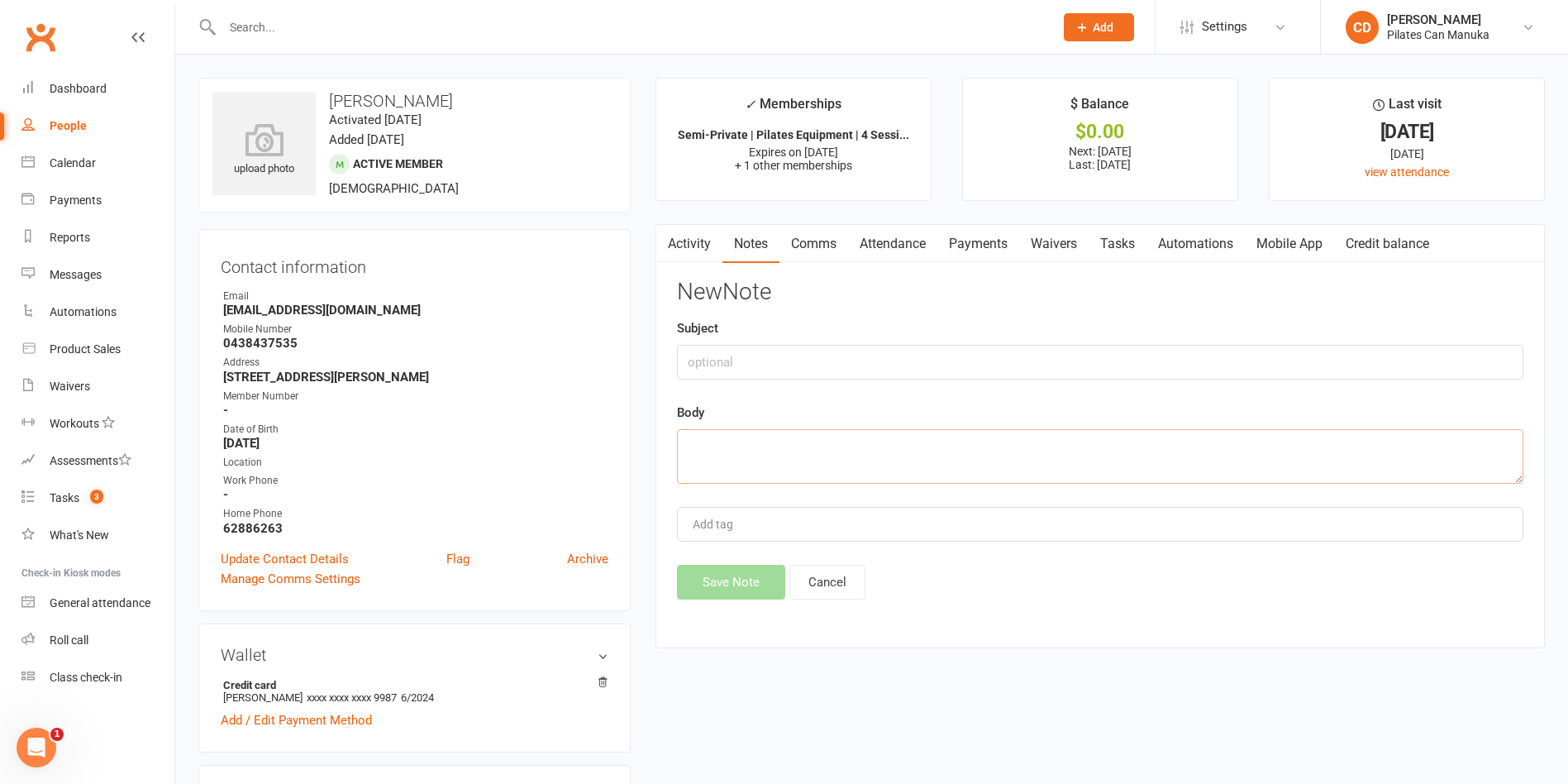
click at [1035, 464] on textarea at bounding box center [1100, 456] width 846 height 54
paste textarea "Hi [PERSON_NAME], This is to confirm that I've booked you in [DATE][DATE] 12 pm…"
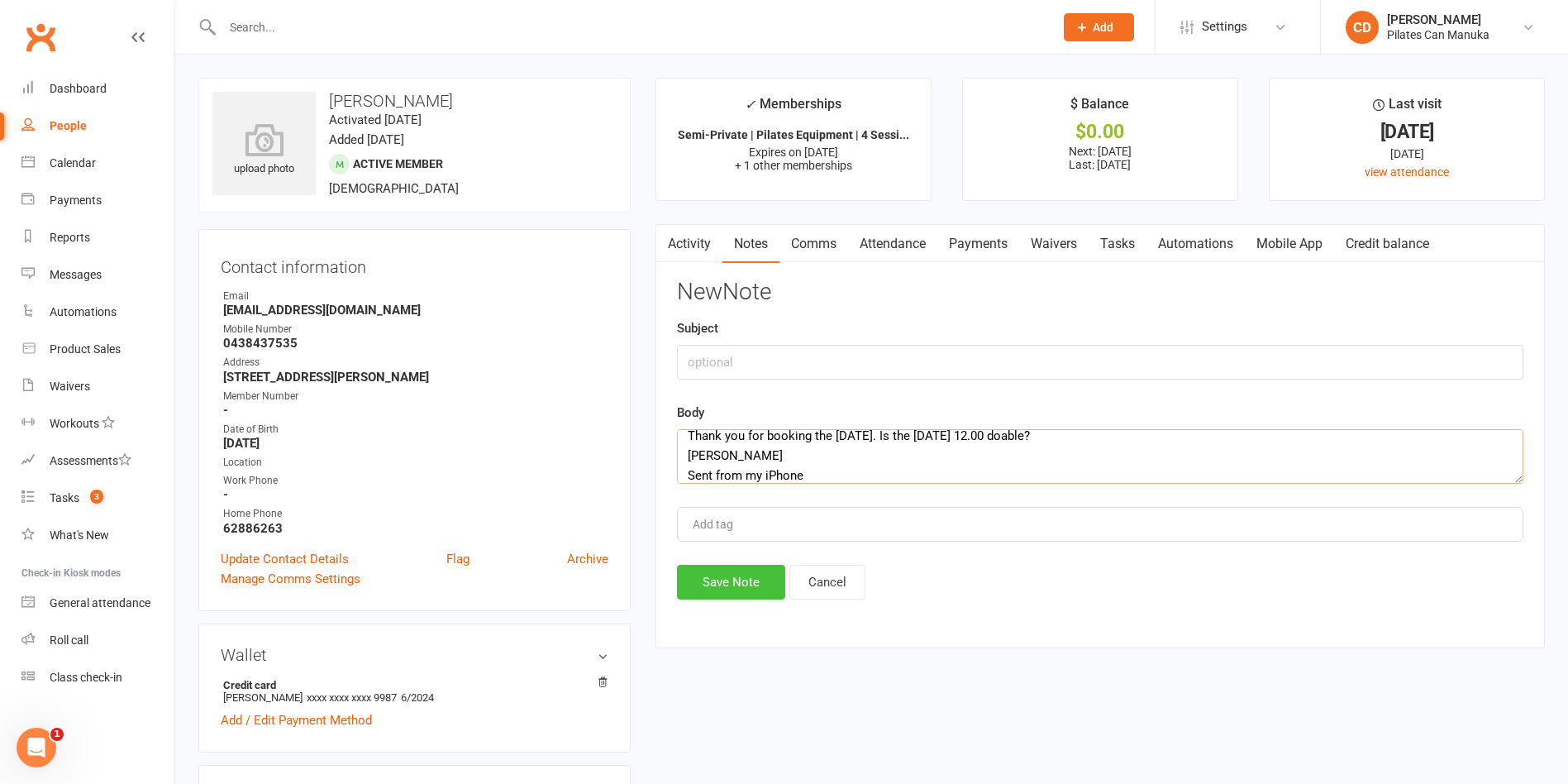
type textarea "Hi [PERSON_NAME], This is to confirm that I've booked you in [DATE][DATE] 12 pm…"
click at [728, 580] on button "Save Note" at bounding box center [731, 583] width 108 height 35
